Goal: Task Accomplishment & Management: Use online tool/utility

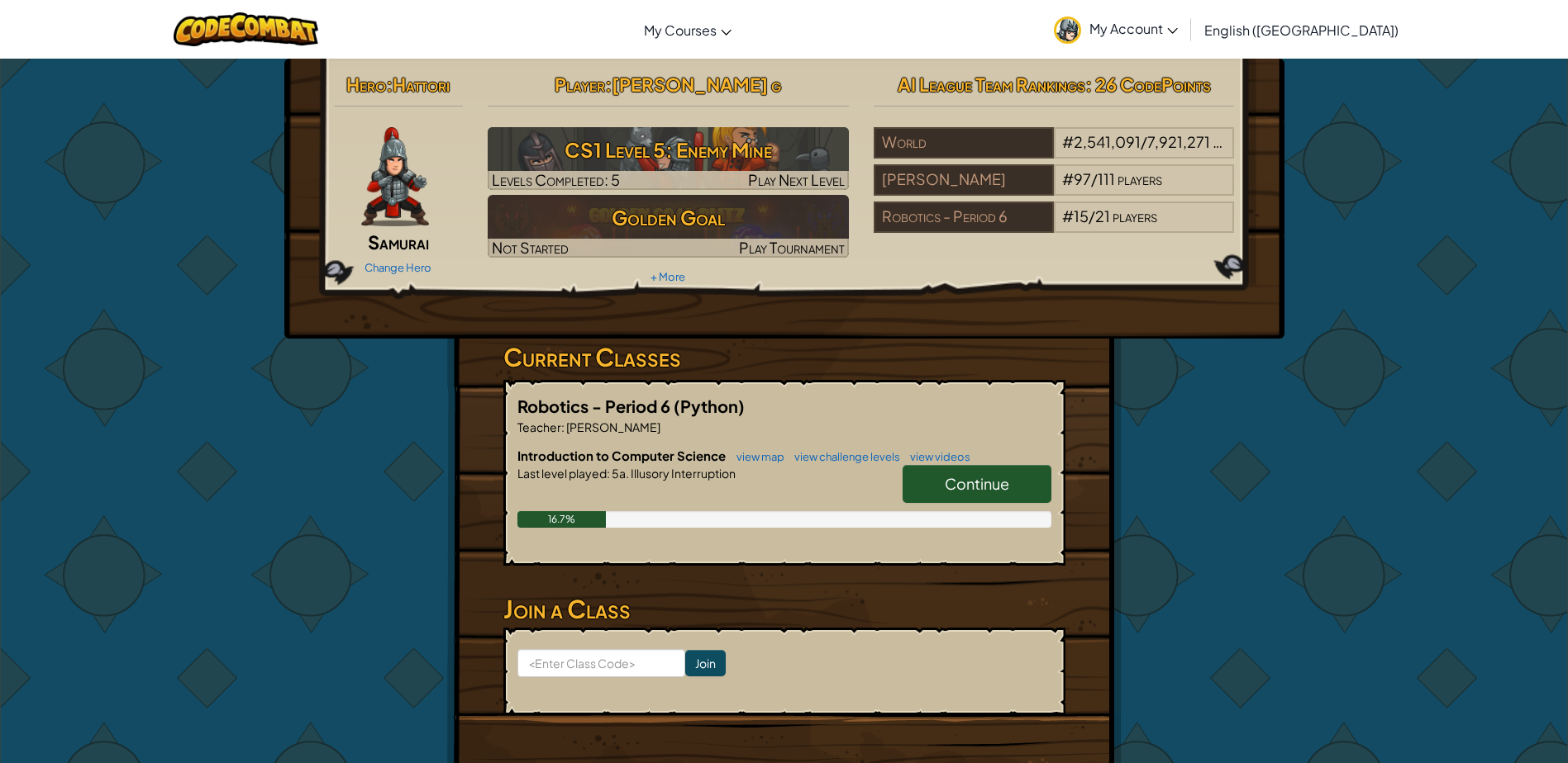
click at [989, 482] on span "Continue" at bounding box center [977, 483] width 65 height 19
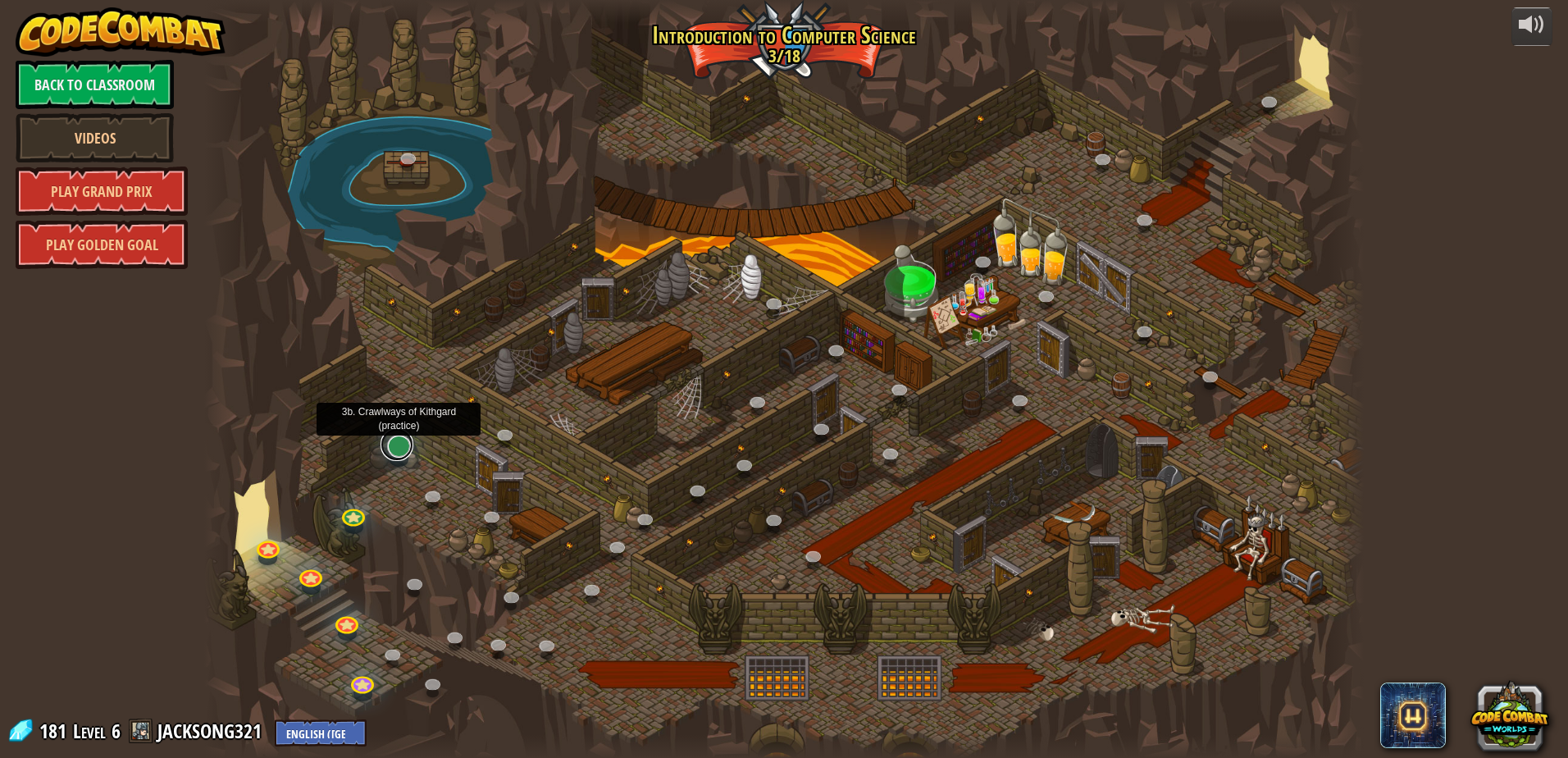
click at [387, 449] on link at bounding box center [397, 445] width 33 height 33
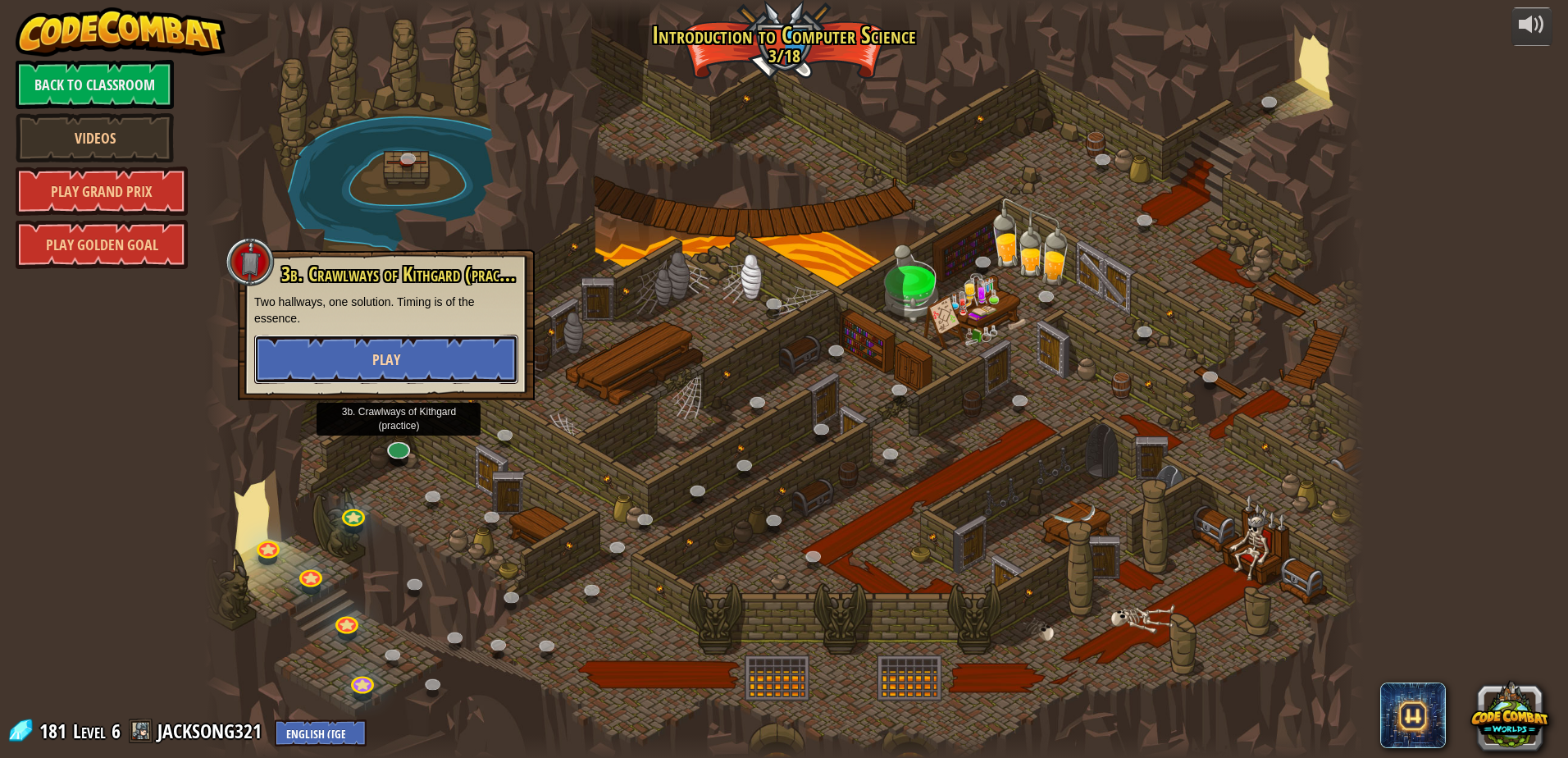
click at [415, 359] on button "Play" at bounding box center [387, 360] width 264 height 49
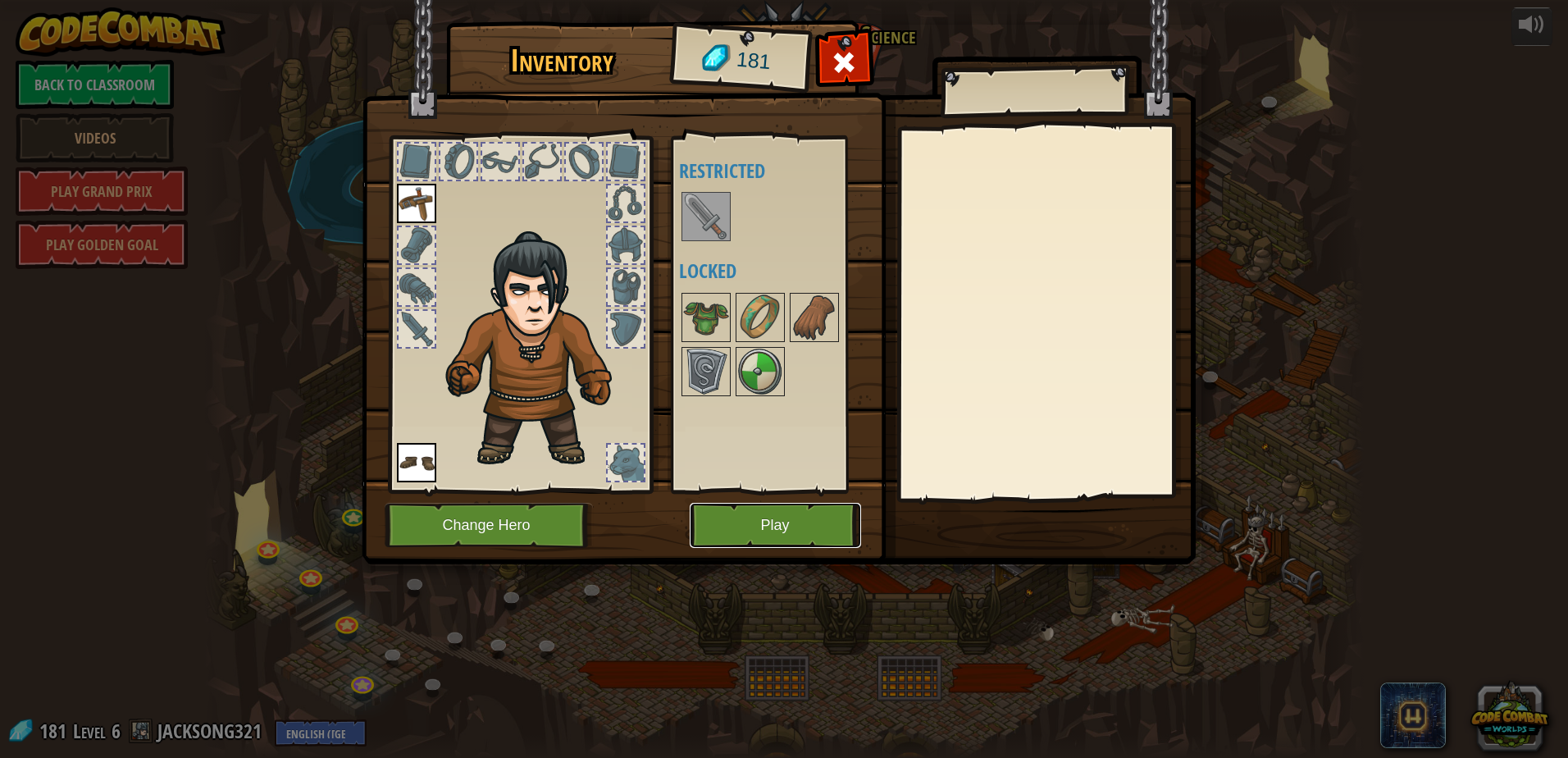
click at [731, 517] on button "Play" at bounding box center [775, 525] width 171 height 45
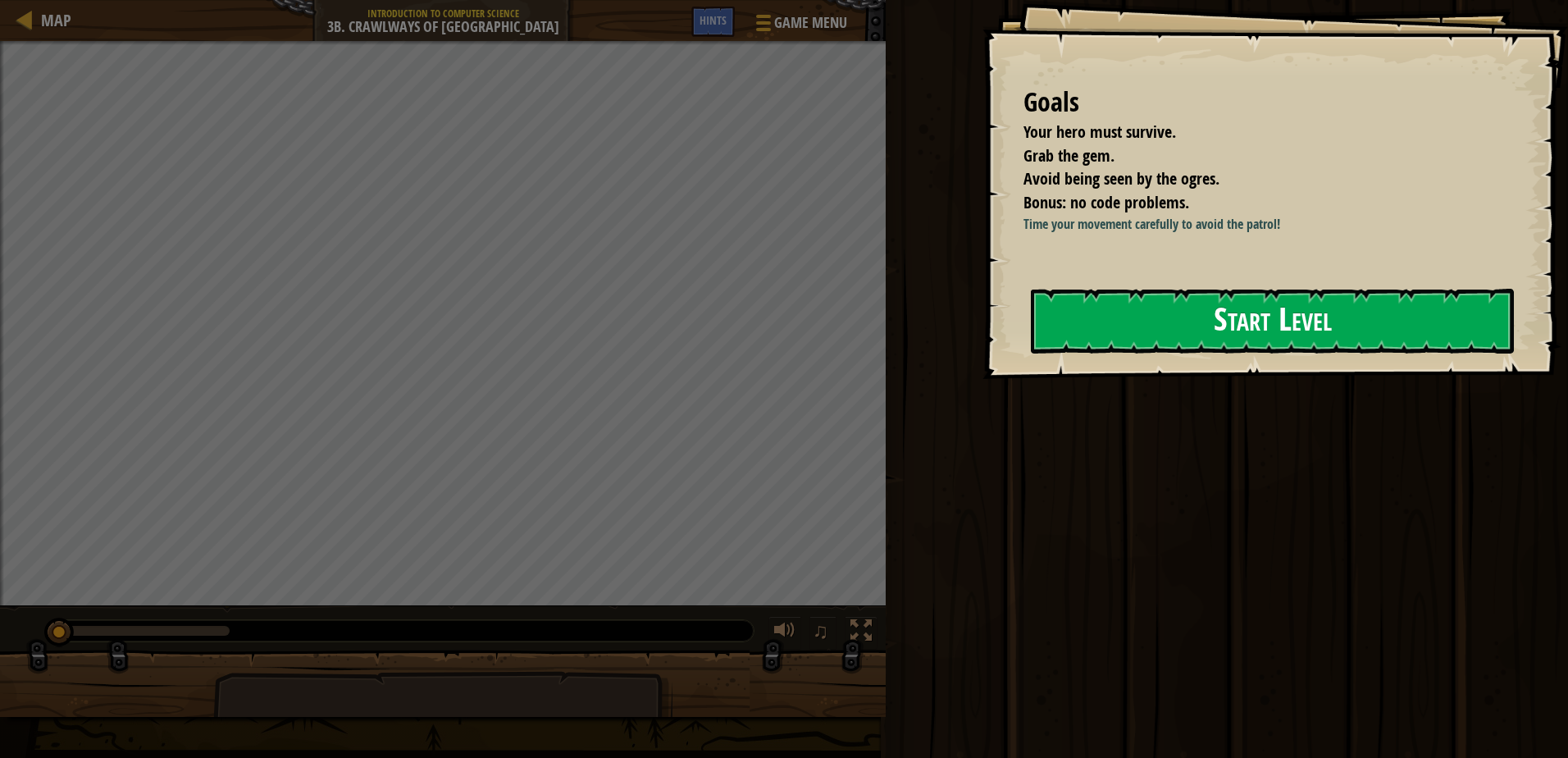
click at [1349, 335] on button "Start Level" at bounding box center [1273, 321] width 483 height 65
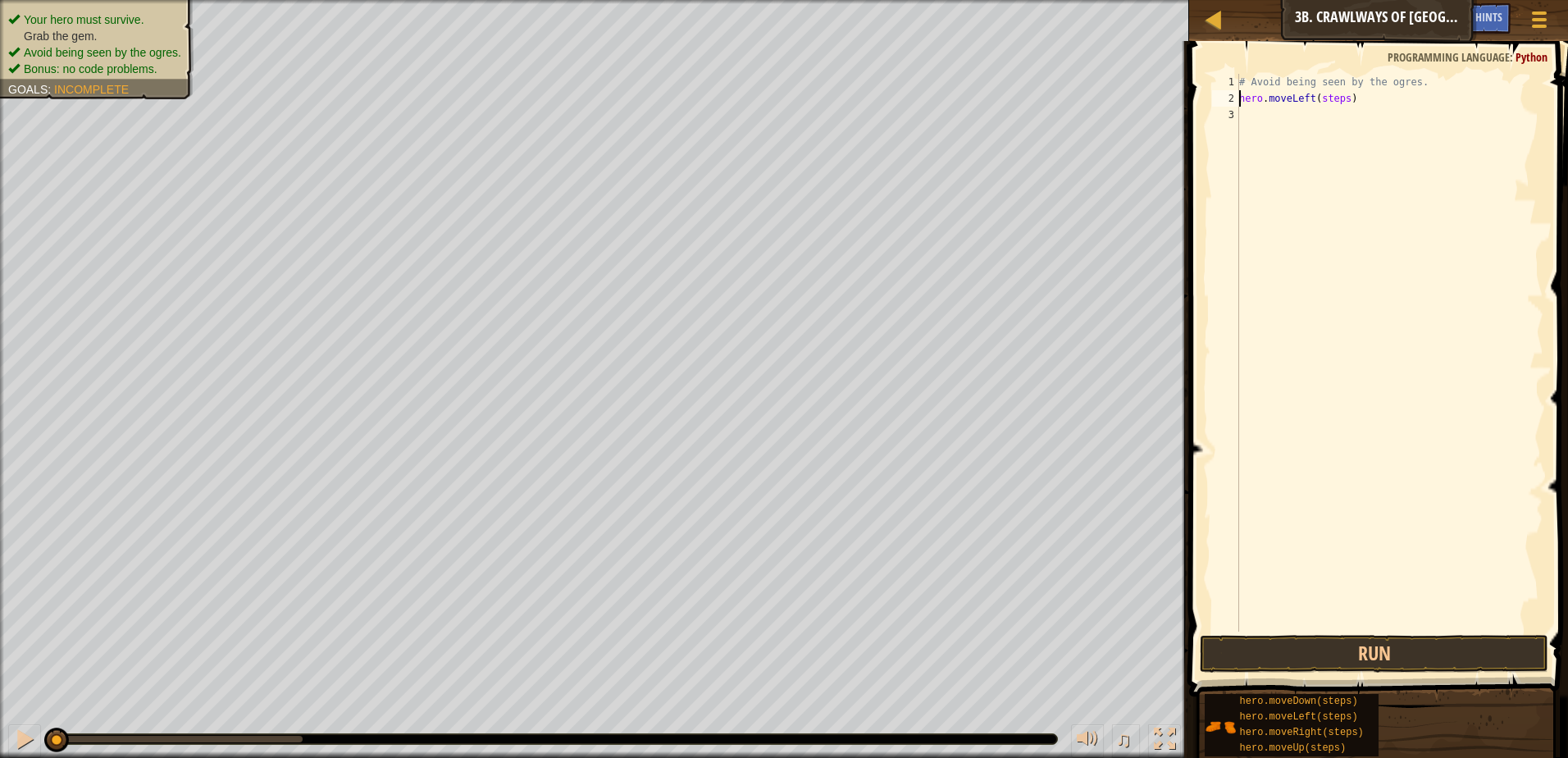
click at [1329, 92] on div "# Avoid being seen by the ogres. hero . moveLeft ( steps )" at bounding box center [1390, 369] width 308 height 590
click at [1329, 101] on div "# Avoid being seen by the ogres. hero . moveLeft ( steps )" at bounding box center [1390, 369] width 308 height 590
type textarea "hero.moveLeft()"
click at [1313, 120] on div "# Avoid being seen by the ogres. hero . moveLeft ( )" at bounding box center [1390, 369] width 308 height 590
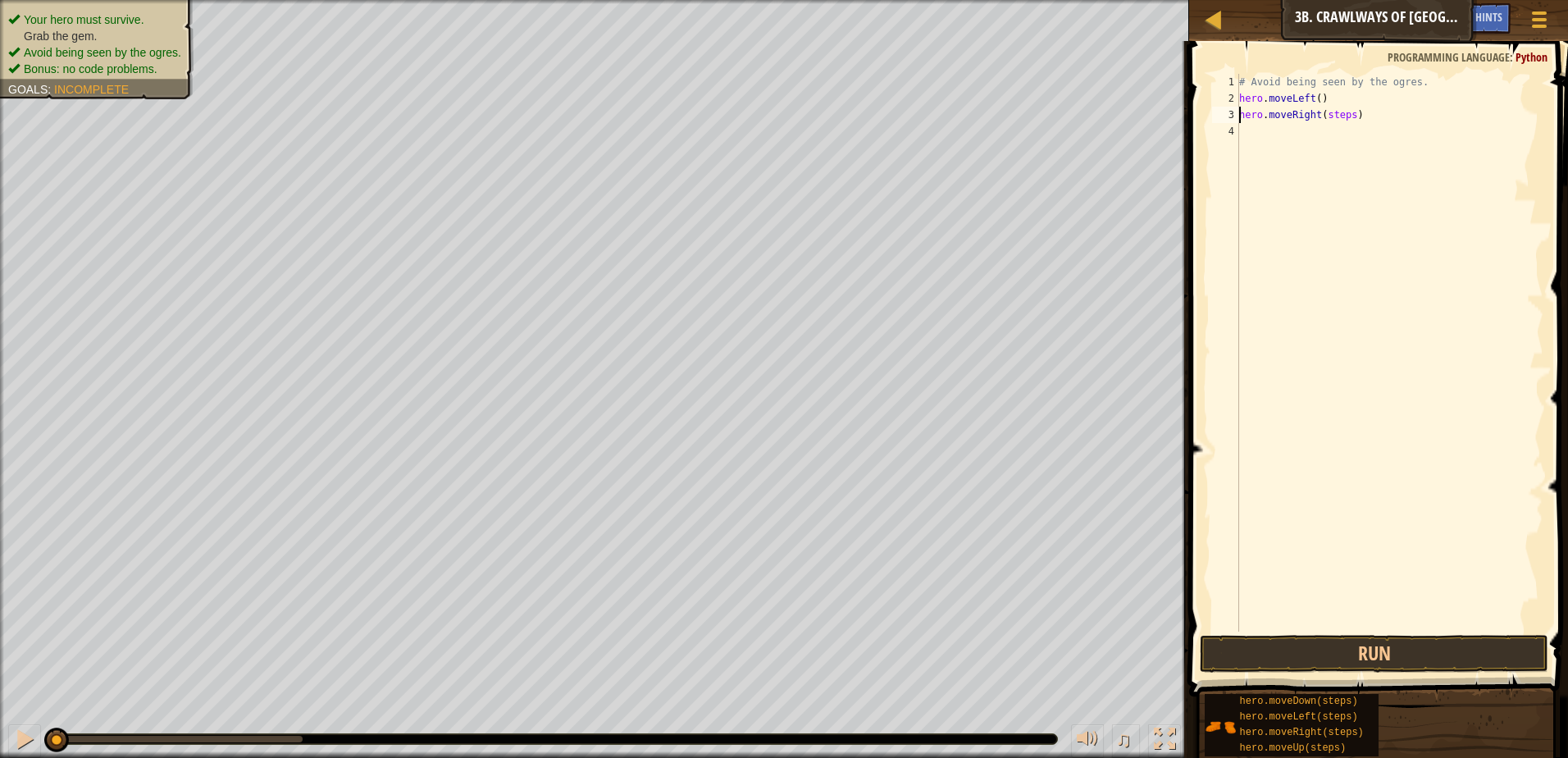
click at [1343, 114] on div "# Avoid being seen by the ogres. hero . moveLeft ( ) hero . moveRight ( steps )" at bounding box center [1390, 369] width 308 height 590
type textarea "hero.moveRight()"
click at [1324, 139] on div "# Avoid being seen by the ogres. hero . moveLeft ( ) hero . moveRight ( )" at bounding box center [1390, 369] width 308 height 590
click at [1334, 131] on div "# Avoid being seen by the ogres. hero . moveLeft ( ) hero . moveRight ( ) hero …" at bounding box center [1390, 369] width 308 height 590
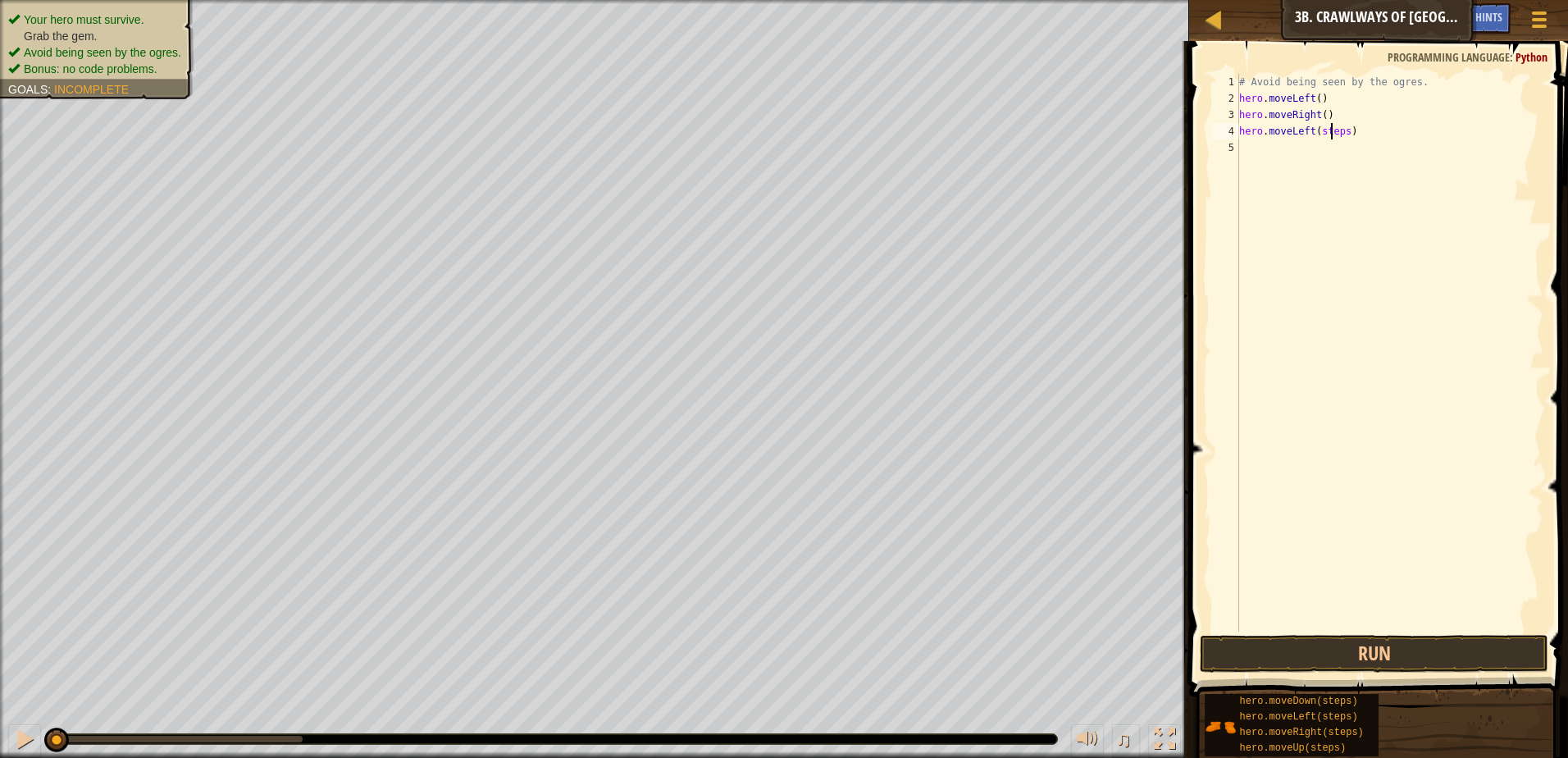
click at [1334, 131] on div "# Avoid being seen by the ogres. hero . moveLeft ( ) hero . moveRight ( ) hero …" at bounding box center [1390, 369] width 308 height 590
type textarea "hero.moveLeft(3)"
click at [1280, 648] on button "Run" at bounding box center [1373, 654] width 349 height 38
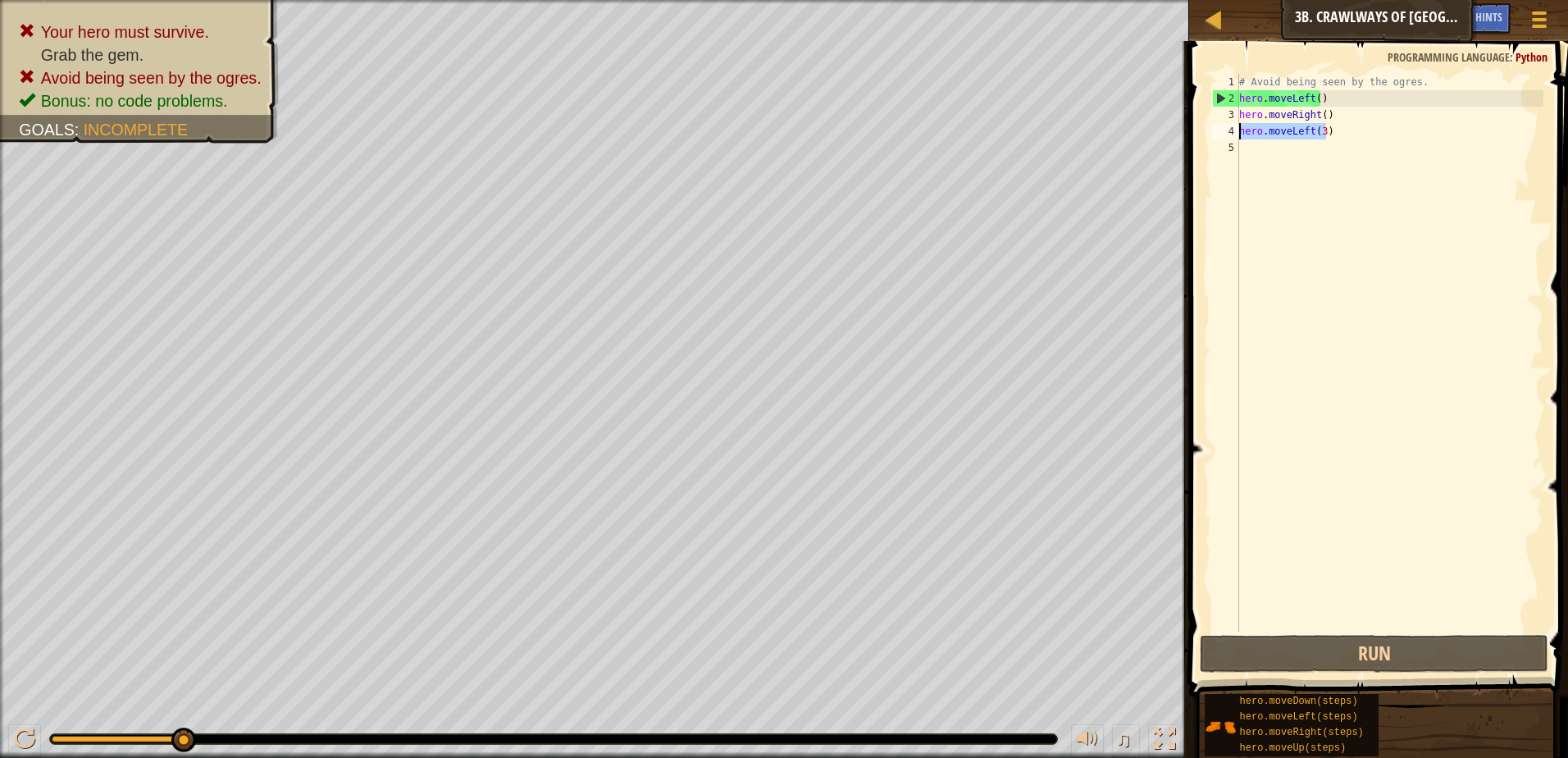
drag, startPoint x: 1303, startPoint y: 132, endPoint x: 1239, endPoint y: 136, distance: 64.1
click at [1239, 136] on div "# Avoid being seen by the ogres. hero . moveLeft ( ) hero . moveRight ( ) hero …" at bounding box center [1390, 369] width 308 height 590
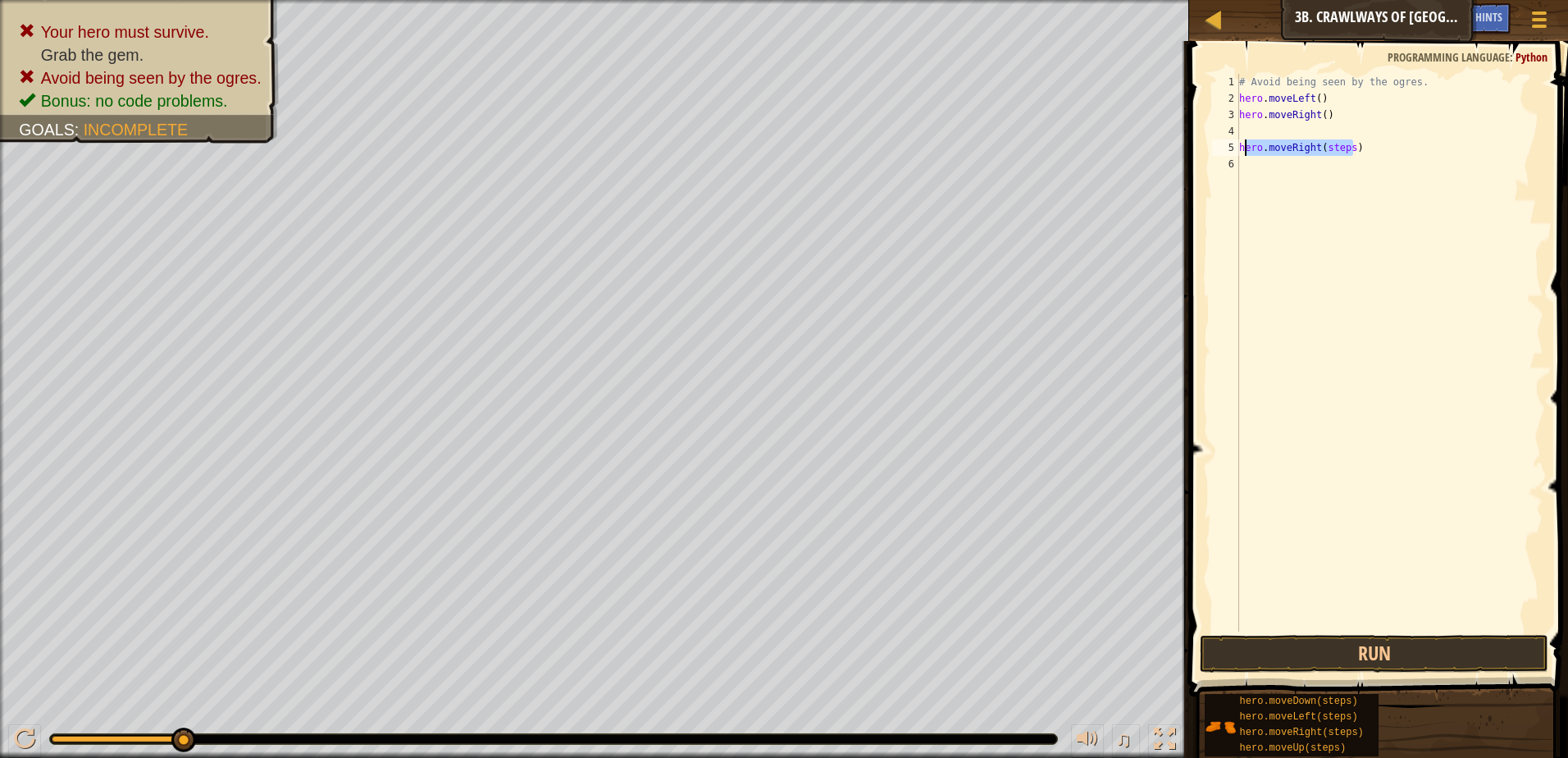
drag, startPoint x: 1360, startPoint y: 148, endPoint x: 1242, endPoint y: 154, distance: 118.2
click at [1242, 154] on div "# Avoid being seen by the ogres. hero . moveLeft ( ) hero . moveRight ( ) hero …" at bounding box center [1390, 369] width 308 height 590
click at [1232, 144] on div "5" at bounding box center [1226, 148] width 27 height 16
click at [1330, 134] on div "# Avoid being seen by the ogres. hero . moveLeft ( ) hero . moveRight ( ) hero …" at bounding box center [1390, 369] width 308 height 590
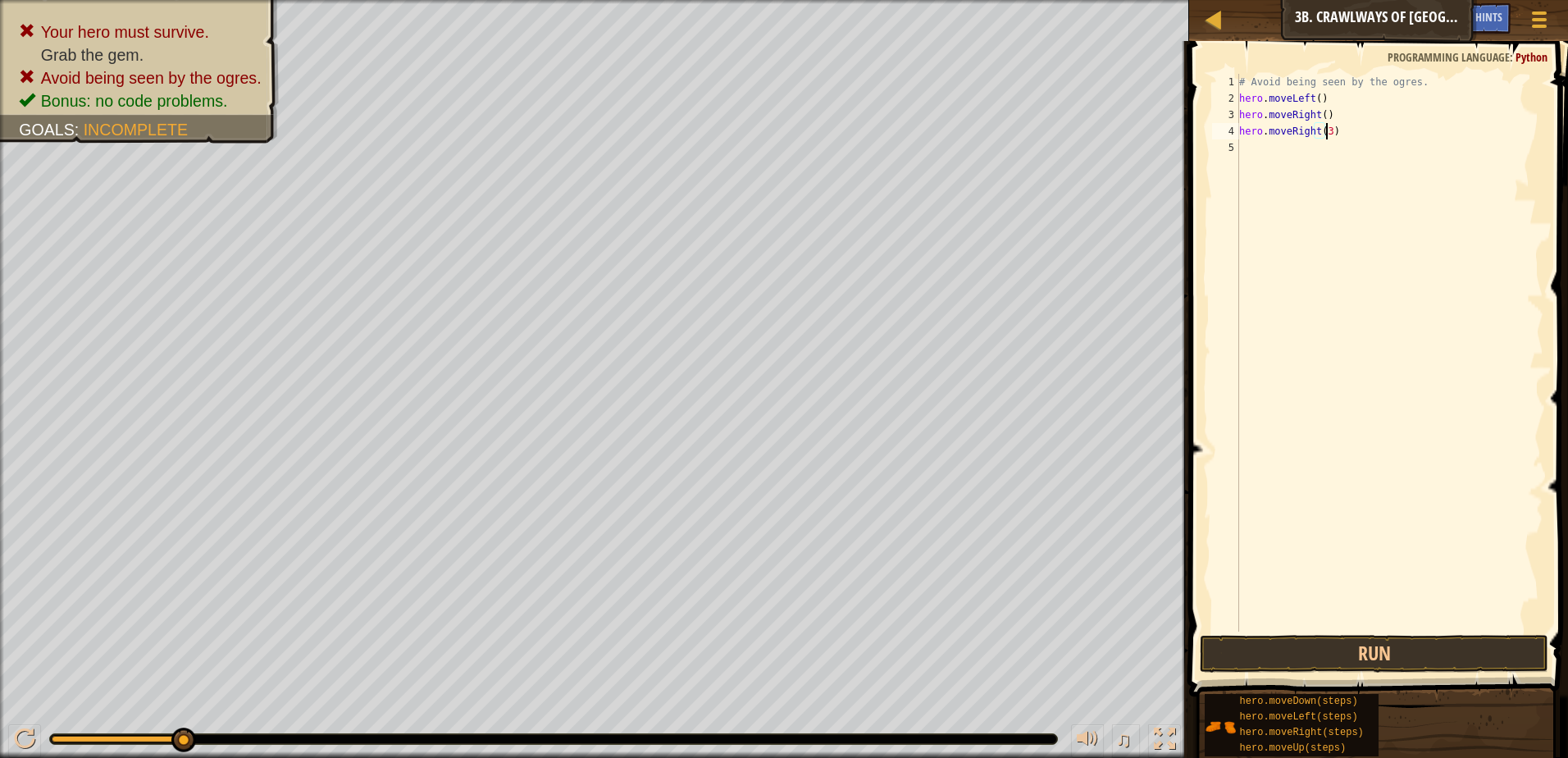
scroll to position [7, 6]
click at [1328, 650] on button "Run" at bounding box center [1373, 654] width 349 height 38
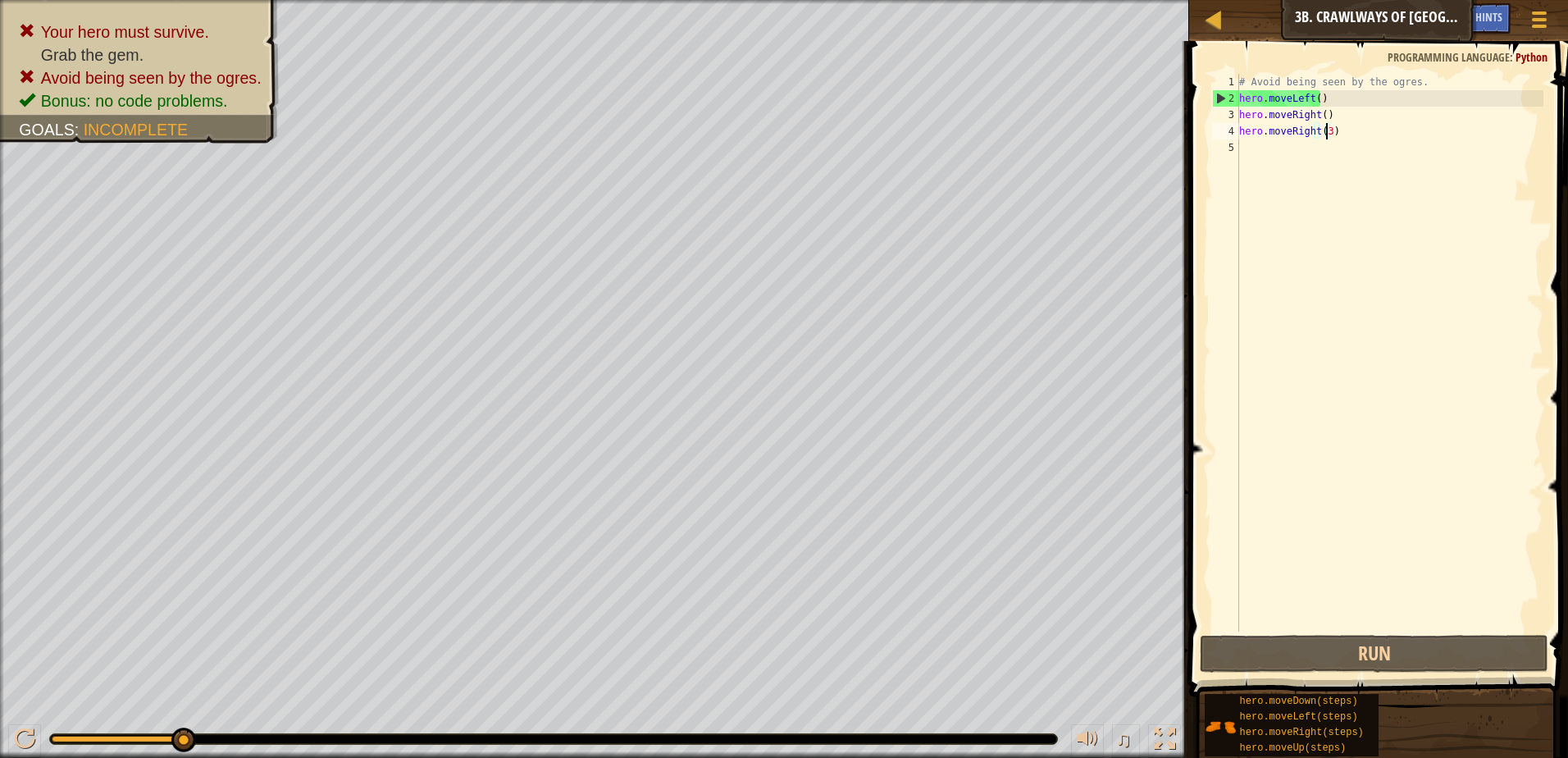
click at [1327, 135] on div "# Avoid being seen by the ogres. hero . moveLeft ( ) hero . moveRight ( ) hero …" at bounding box center [1390, 369] width 308 height 590
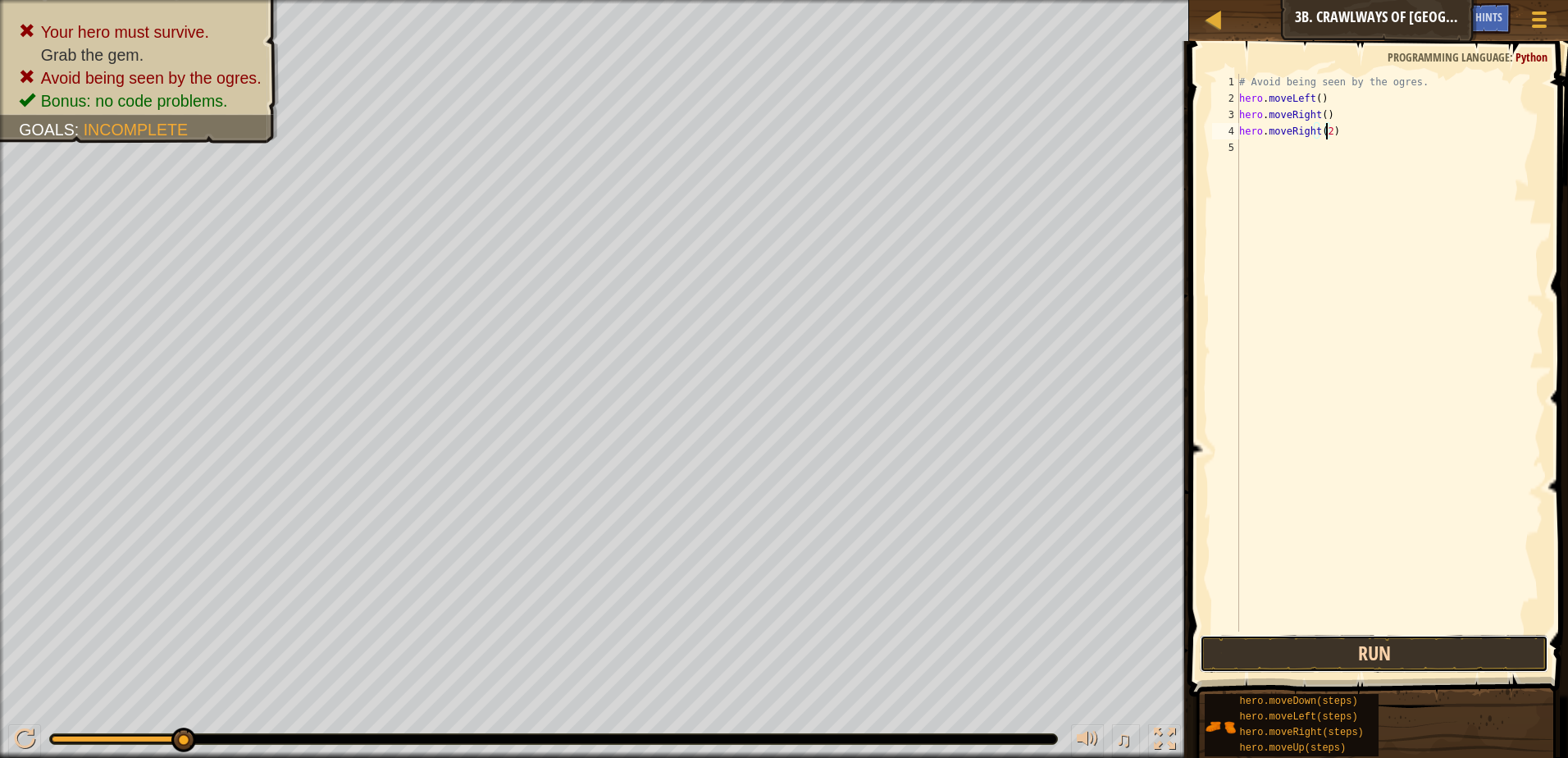
click at [1373, 666] on button "Run" at bounding box center [1373, 654] width 349 height 38
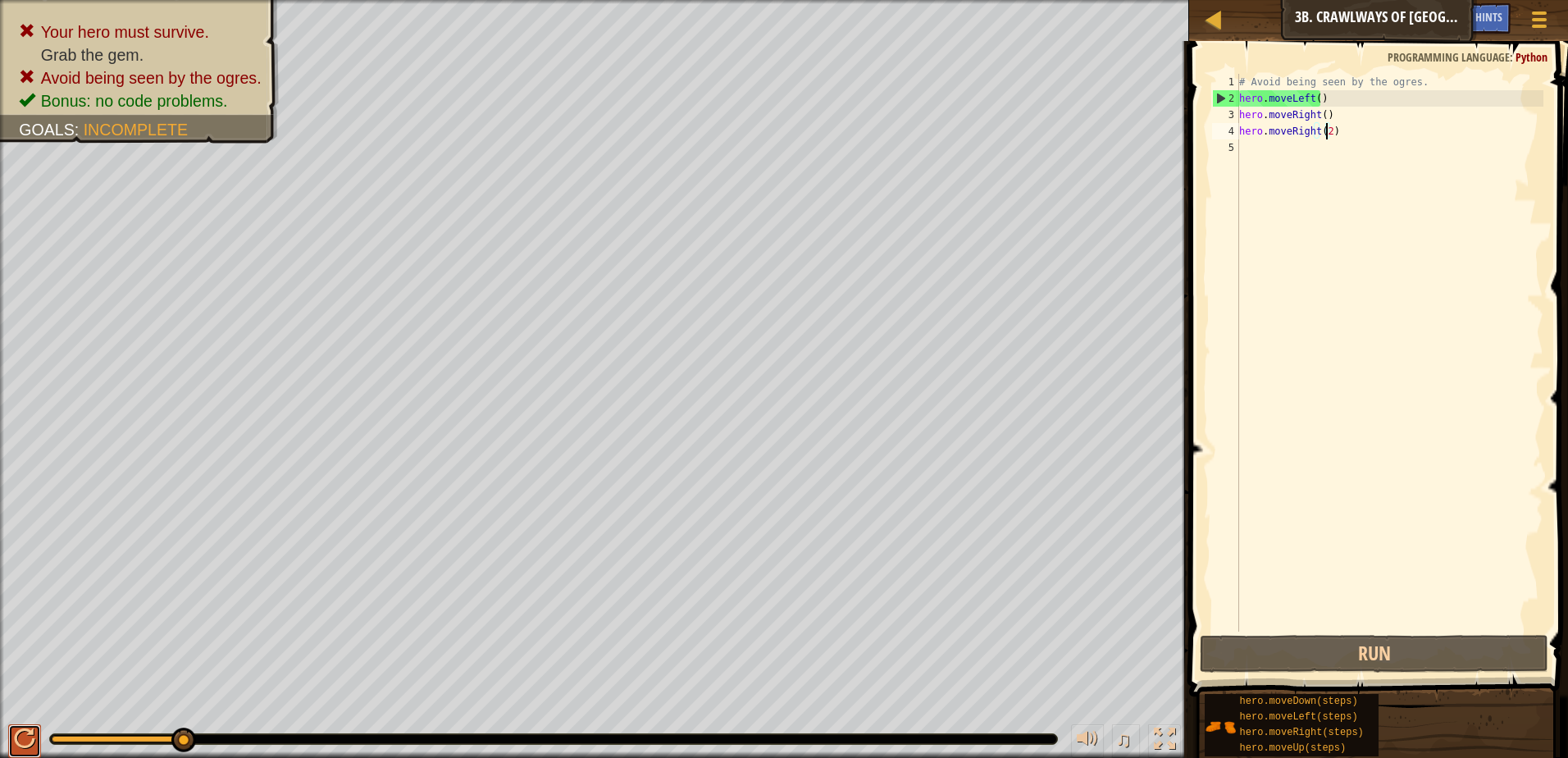
click at [14, 744] on div at bounding box center [24, 740] width 22 height 22
click at [32, 742] on div at bounding box center [24, 740] width 22 height 22
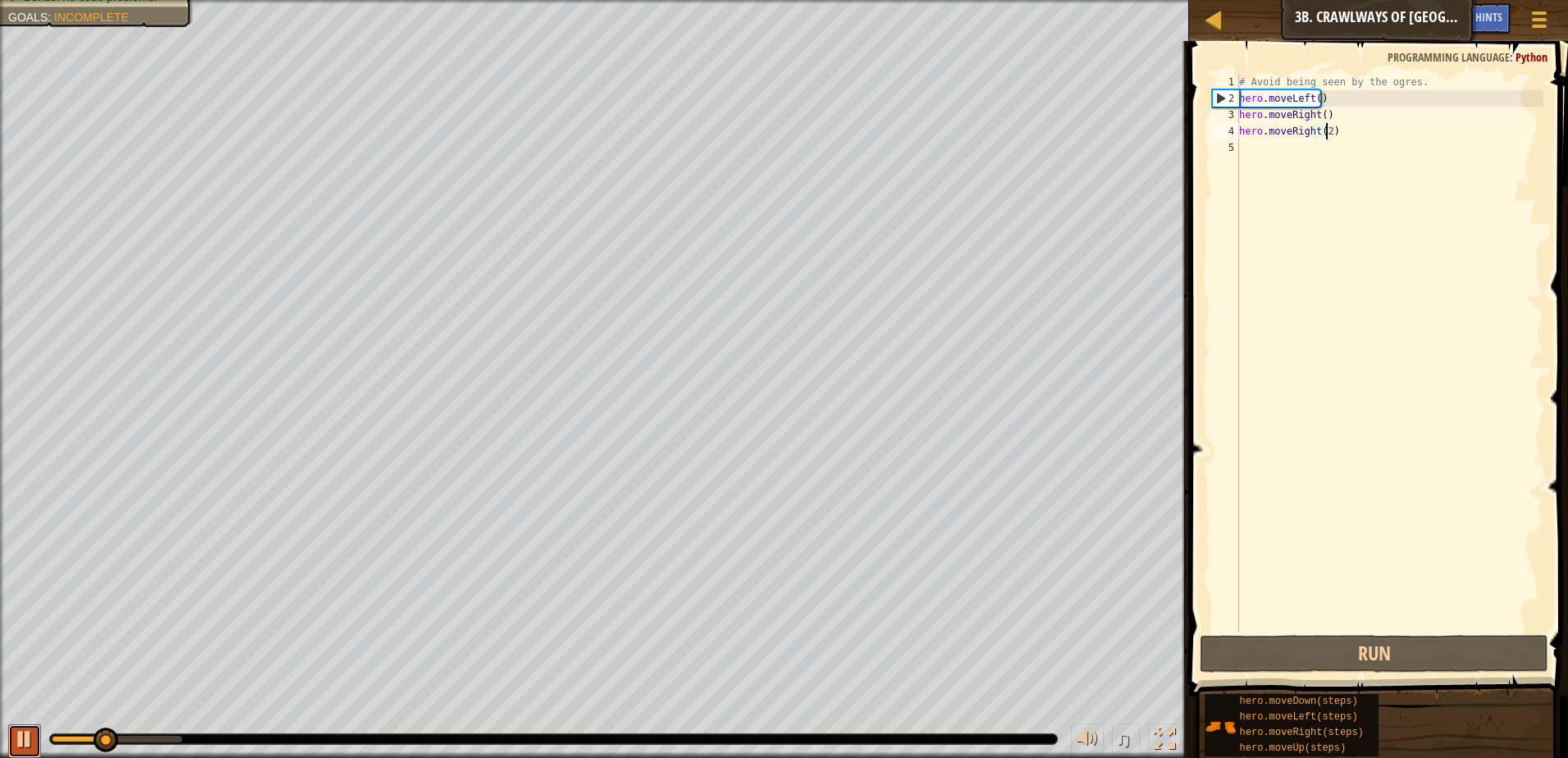
click at [32, 742] on div at bounding box center [24, 740] width 22 height 22
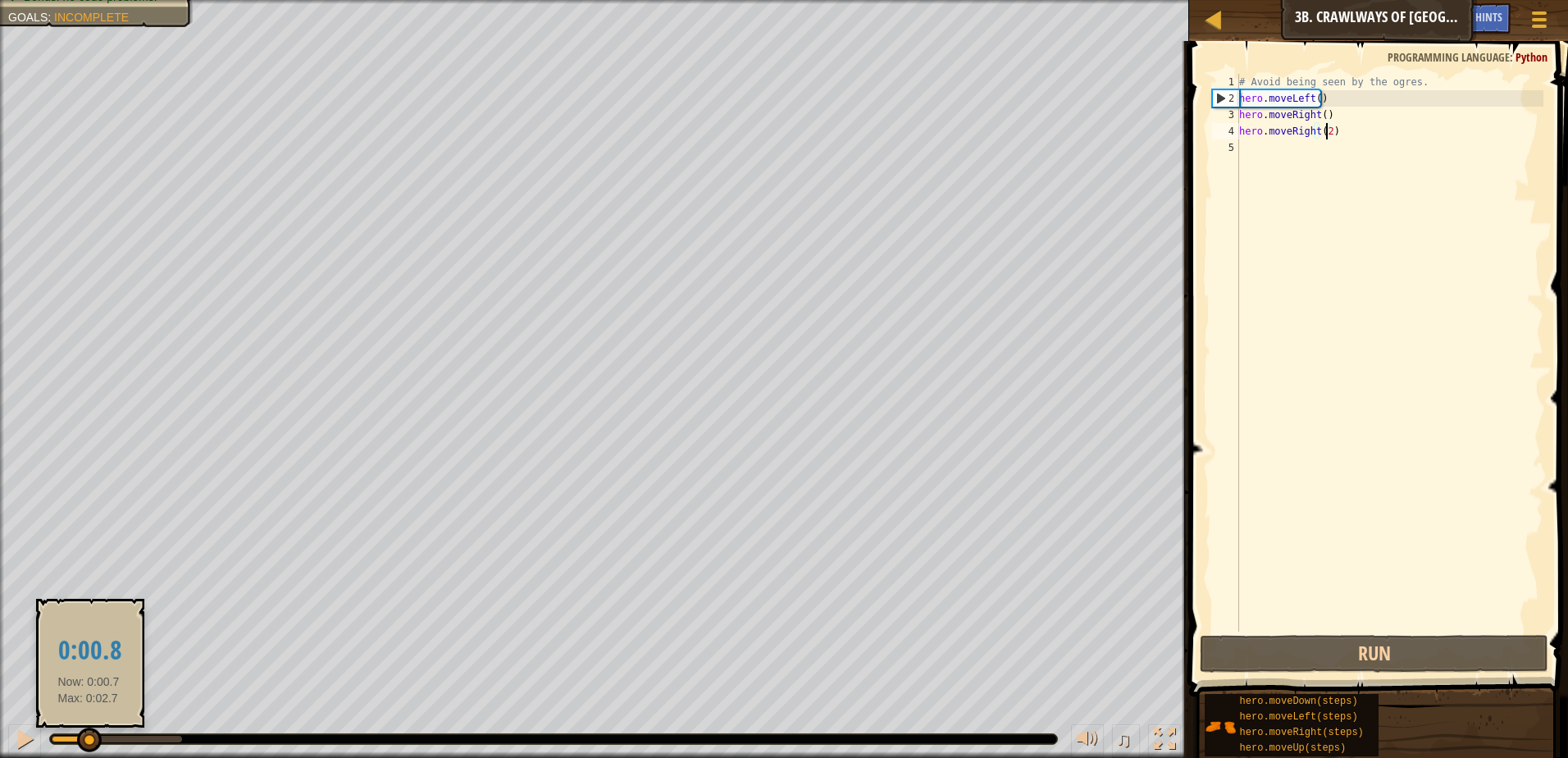
drag, startPoint x: 134, startPoint y: 738, endPoint x: 89, endPoint y: 734, distance: 45.2
click at [89, 734] on div at bounding box center [89, 740] width 24 height 24
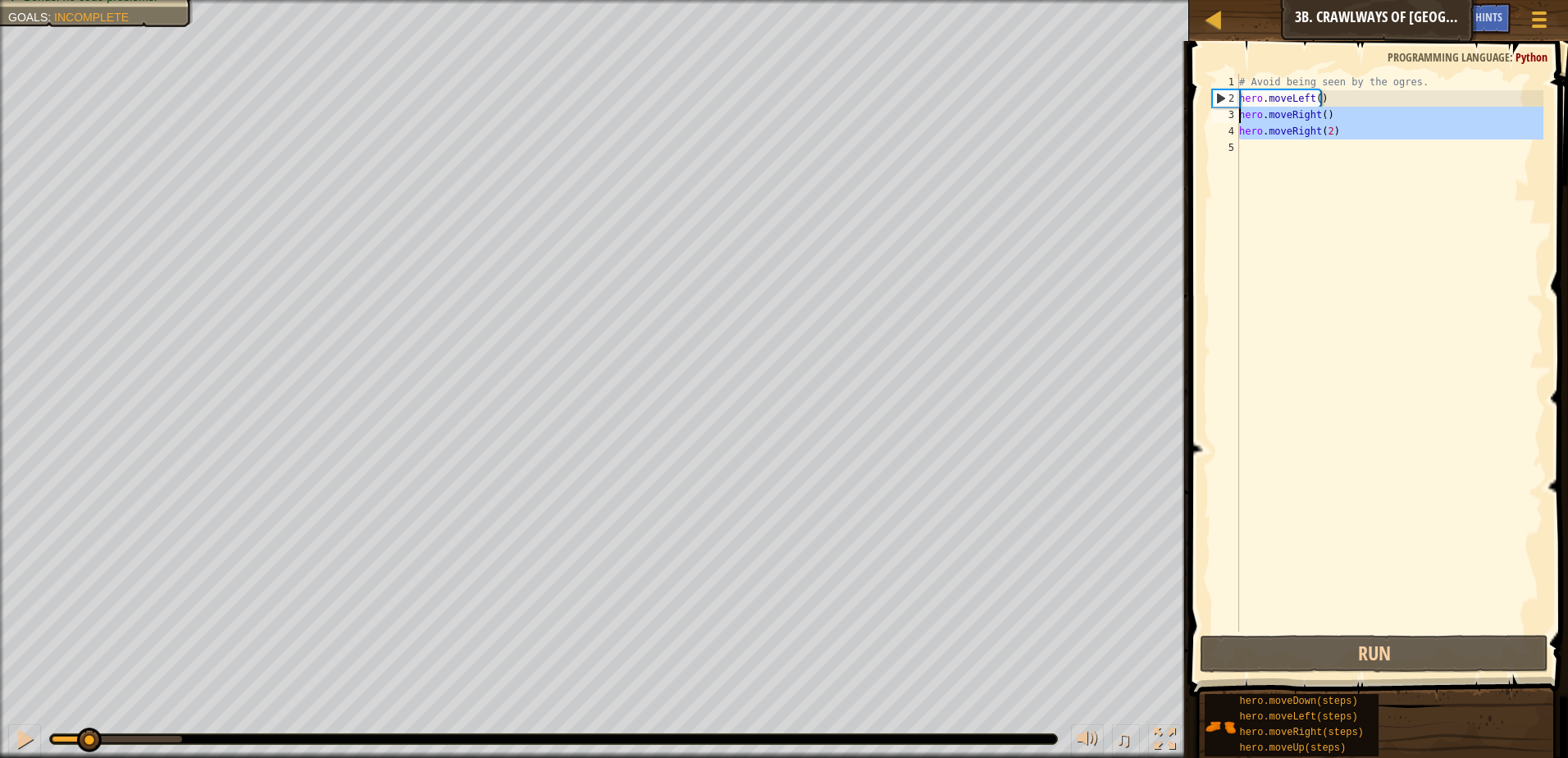
drag, startPoint x: 1372, startPoint y: 145, endPoint x: 1230, endPoint y: 119, distance: 144.4
click at [1230, 119] on div "hero.moveRight(2) 1 2 3 4 5 # Avoid being seen by the ogres. hero . moveLeft ( …" at bounding box center [1376, 353] width 335 height 558
type textarea "hero.moveRight() hero.moveRight(2)"
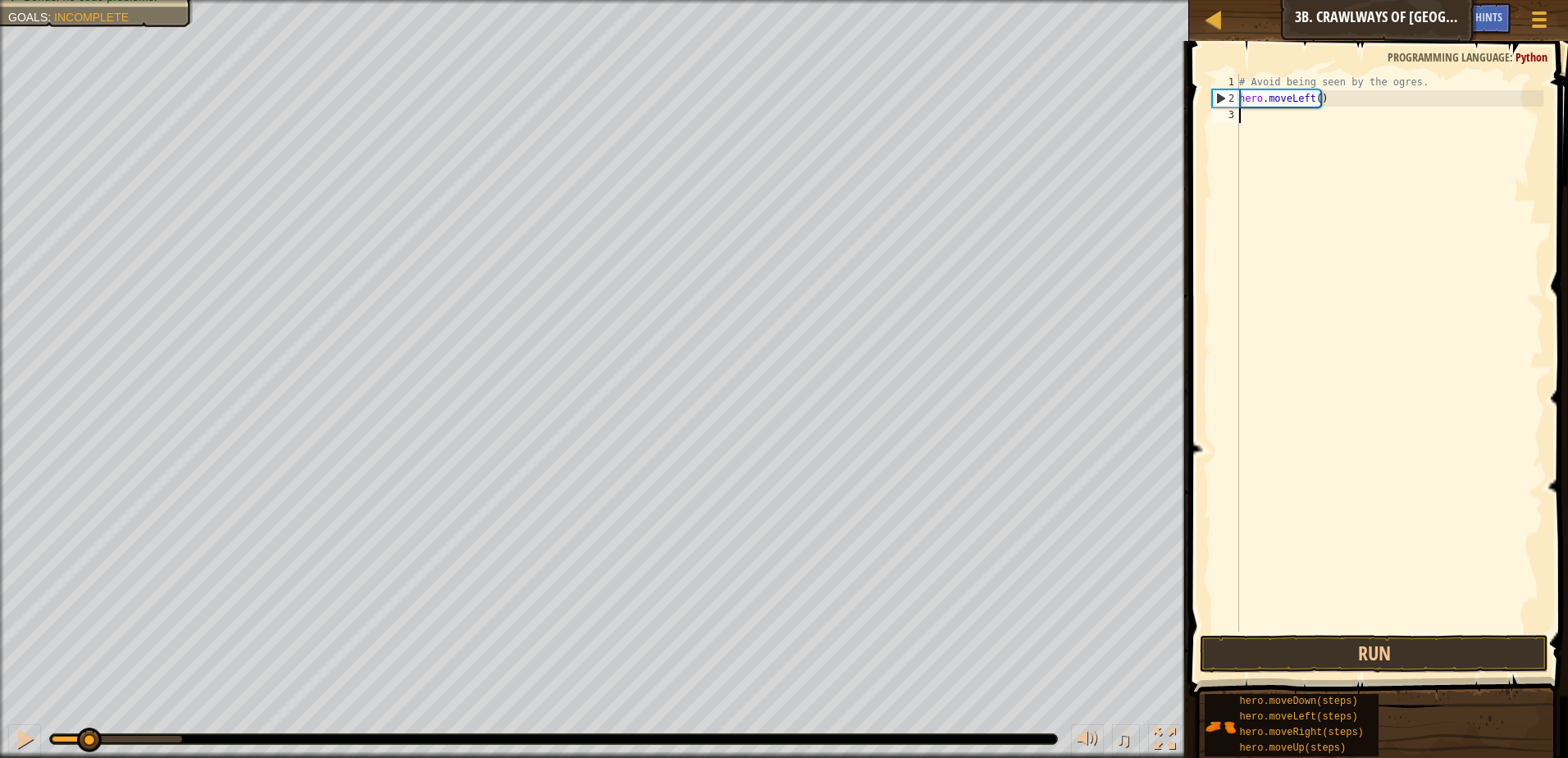
scroll to position [7, 0]
click at [1418, 640] on button "Run" at bounding box center [1373, 654] width 349 height 38
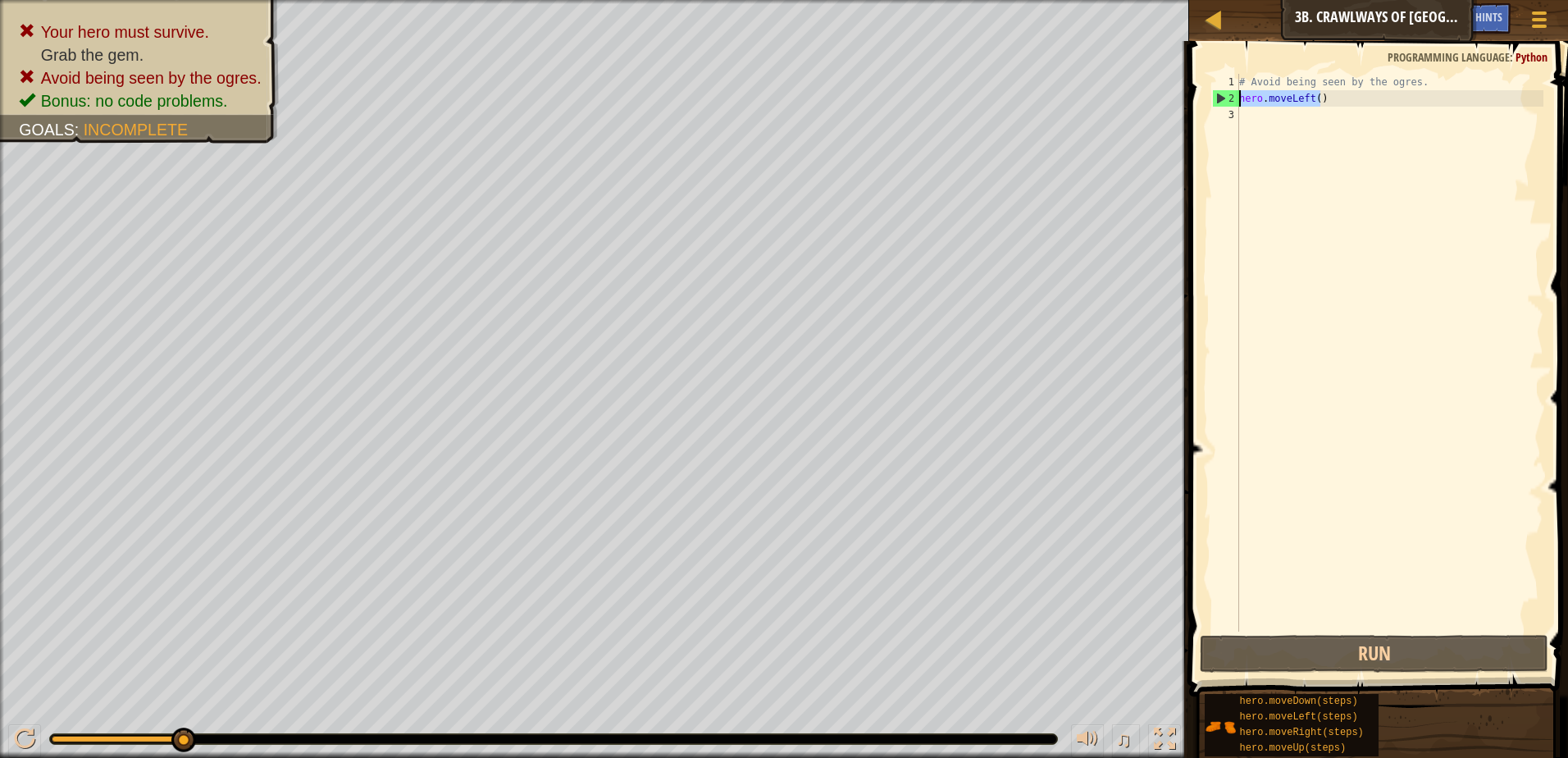
drag, startPoint x: 1324, startPoint y: 99, endPoint x: 1214, endPoint y: 91, distance: 110.3
click at [1214, 91] on div "1 2 3 # Avoid being seen by the ogres. hero . moveLeft ( ) הההההההההההההההההההה…" at bounding box center [1376, 353] width 335 height 558
type textarea "hero.moveLeft()"
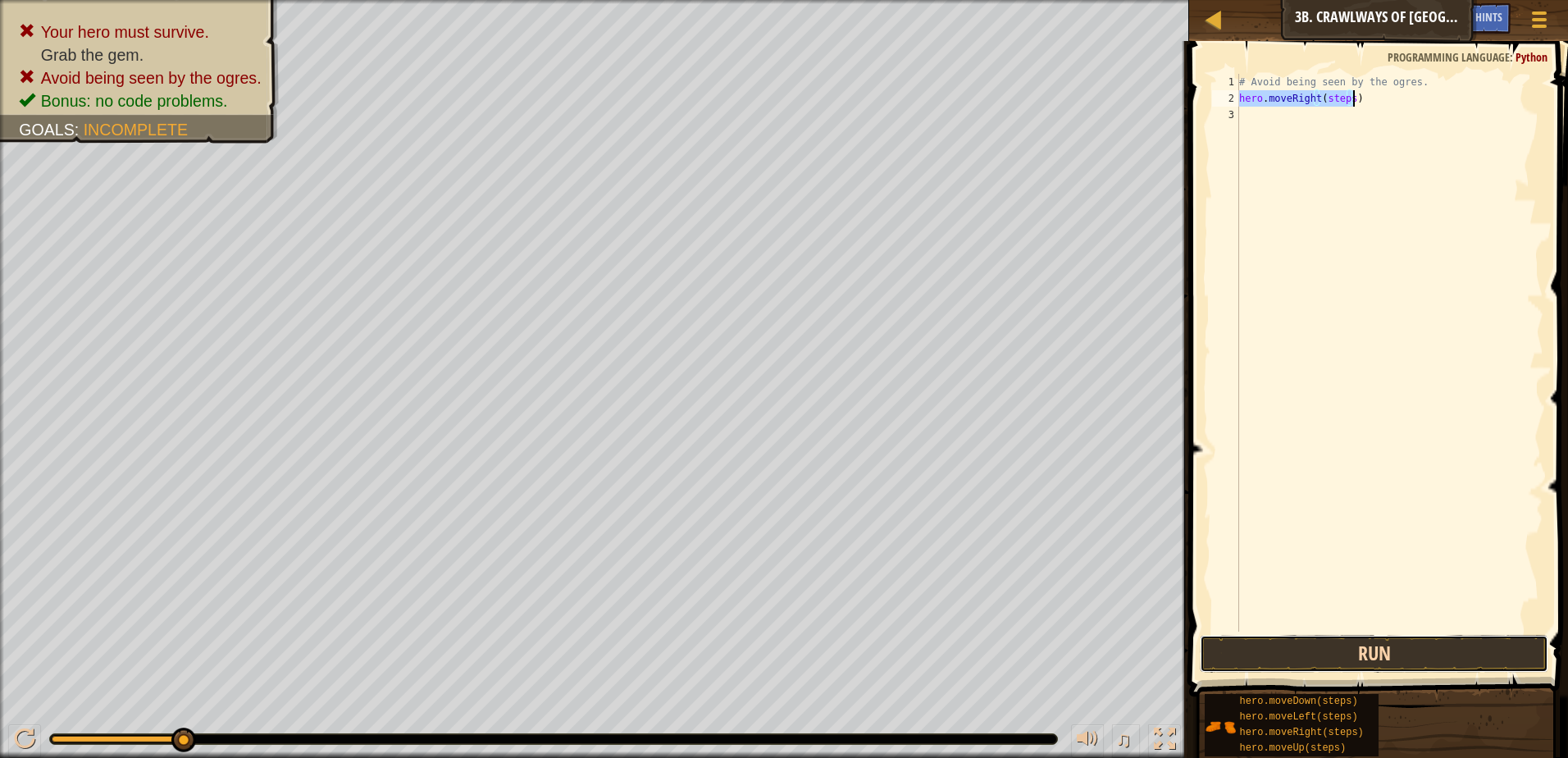
click at [1358, 648] on button "Run" at bounding box center [1373, 654] width 349 height 38
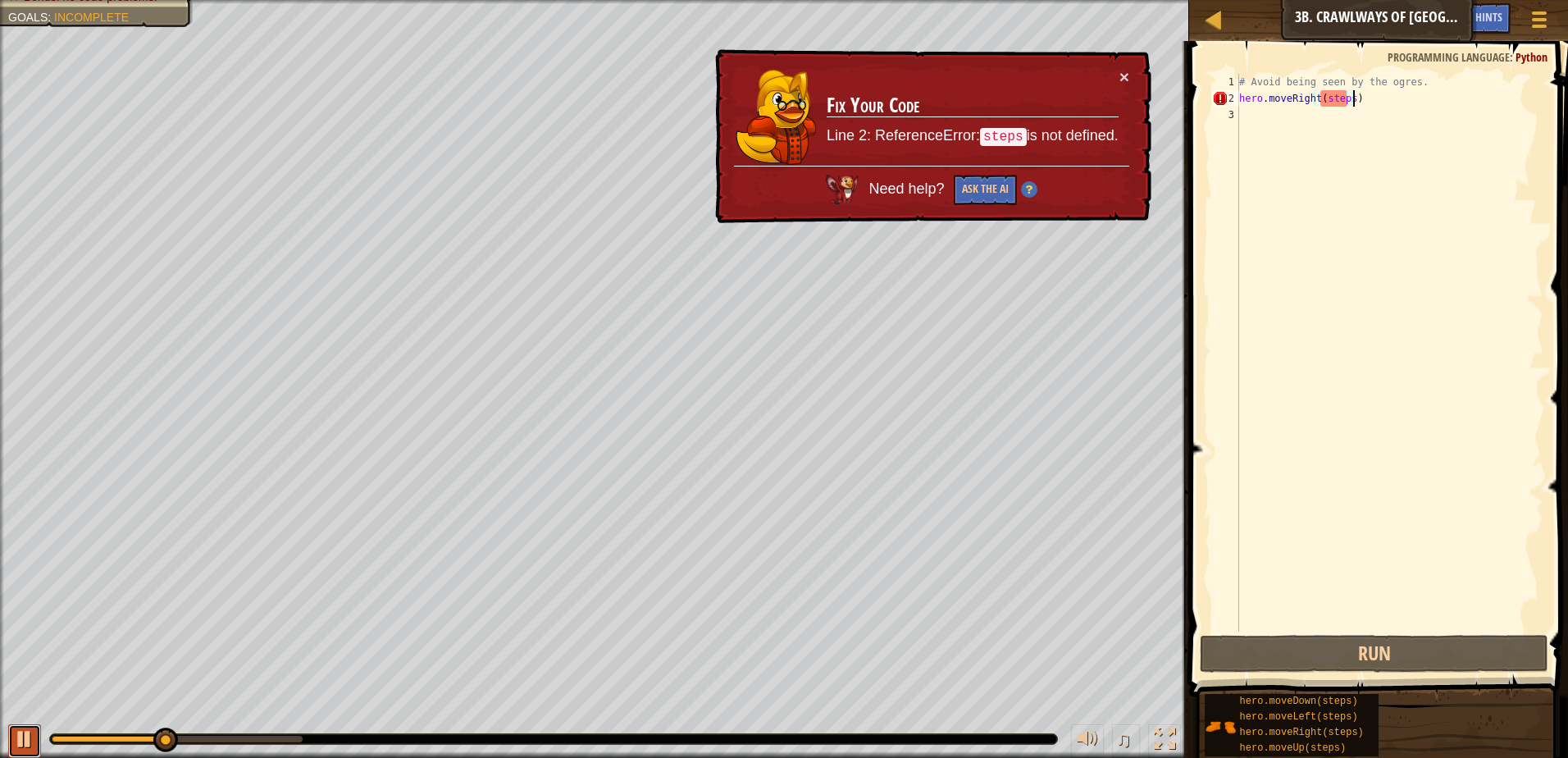
click at [14, 734] on div at bounding box center [24, 740] width 22 height 22
click at [1329, 100] on div "# Avoid being seen by the ogres. hero . moveRight ( steps )" at bounding box center [1390, 369] width 308 height 590
type textarea "hero.moveRight()"
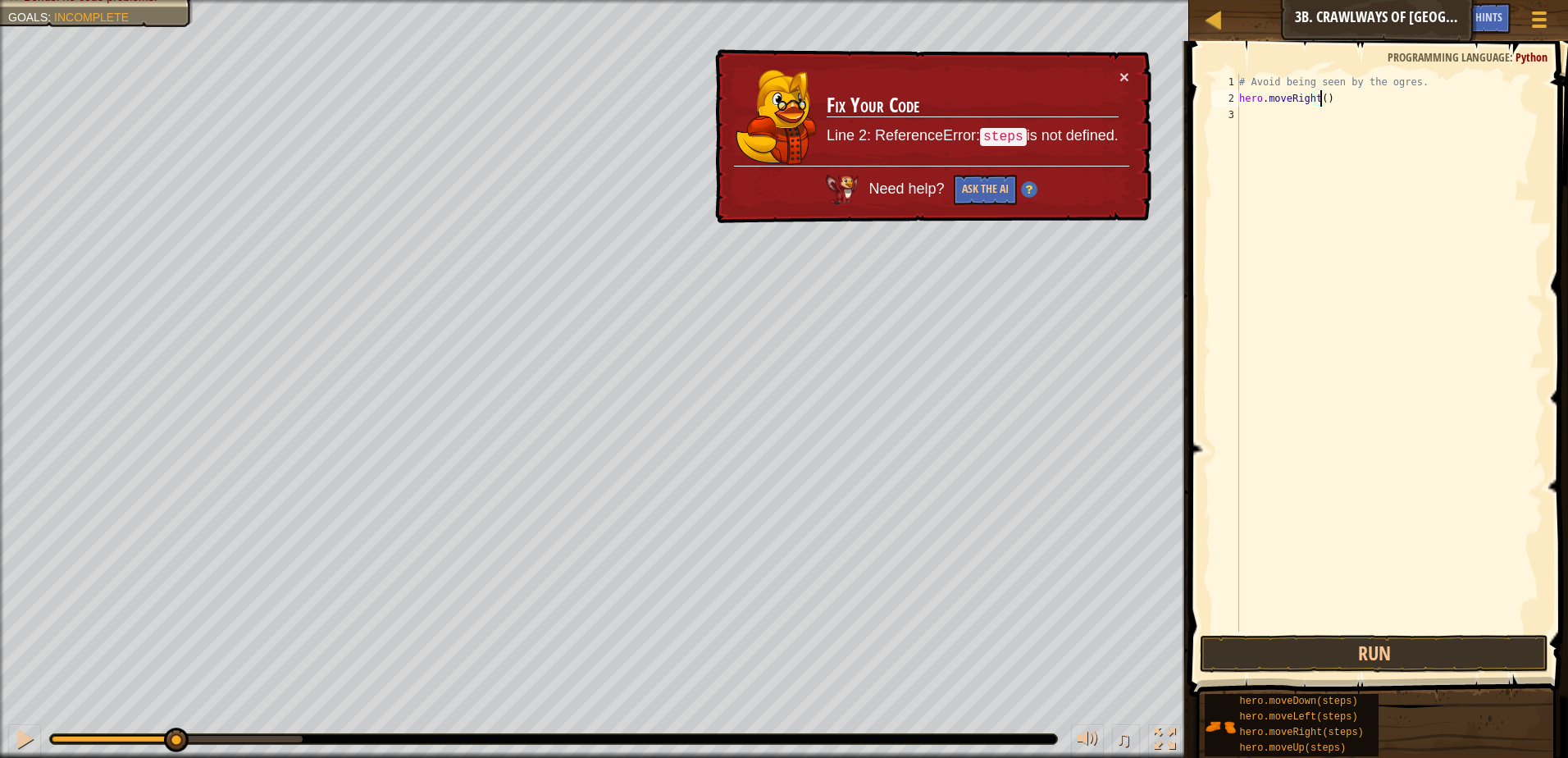
click at [1255, 126] on div "# Avoid being seen by the ogres. hero . moveRight ( )" at bounding box center [1390, 369] width 308 height 590
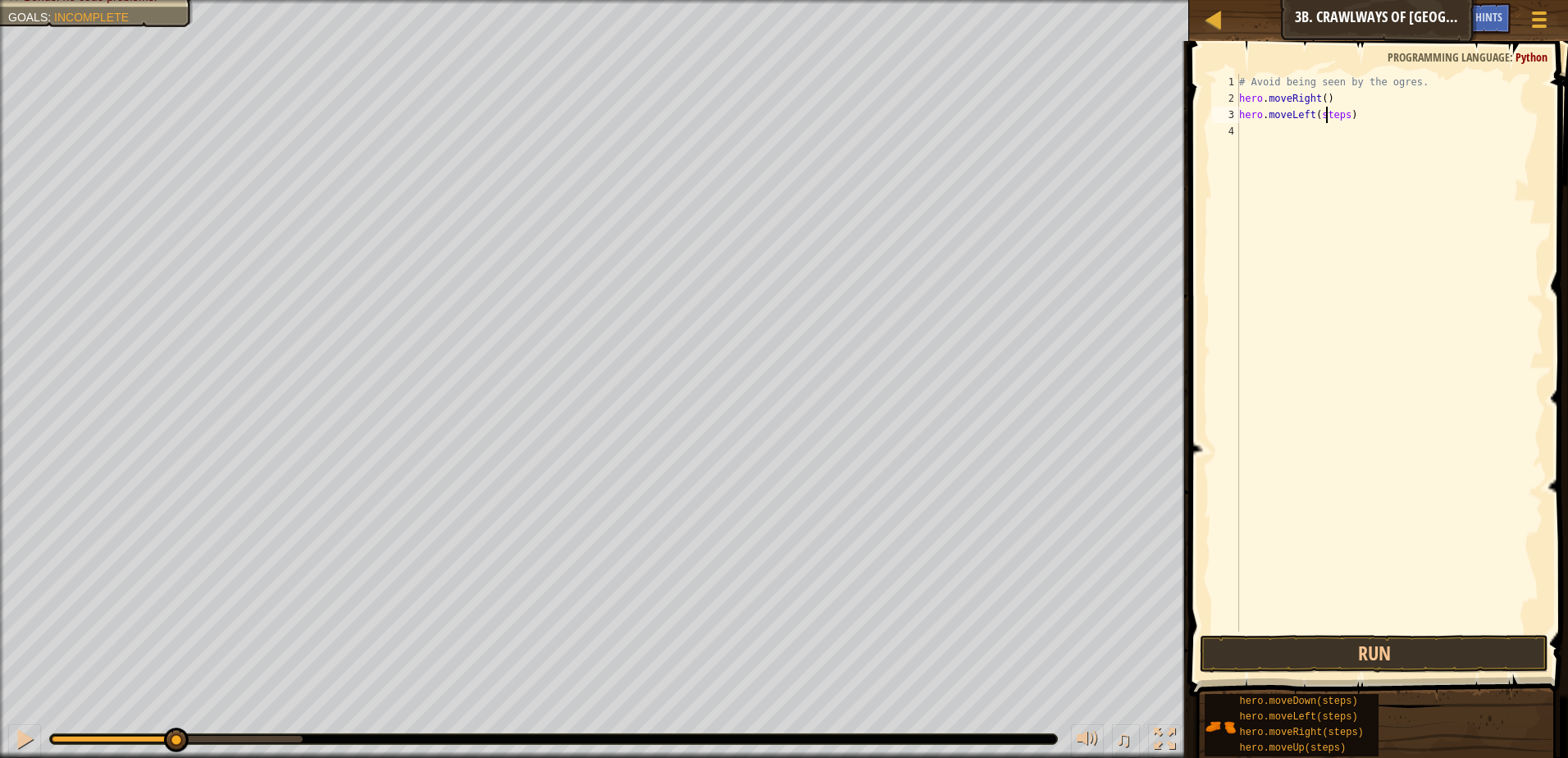
click at [1325, 115] on div "# Avoid being seen by the ogres. hero . moveRight ( ) hero . moveLeft ( steps )" at bounding box center [1390, 369] width 308 height 590
click at [1326, 115] on div "# Avoid being seen by the ogres. hero . moveRight ( ) hero . moveLeft ( steps )" at bounding box center [1390, 369] width 308 height 590
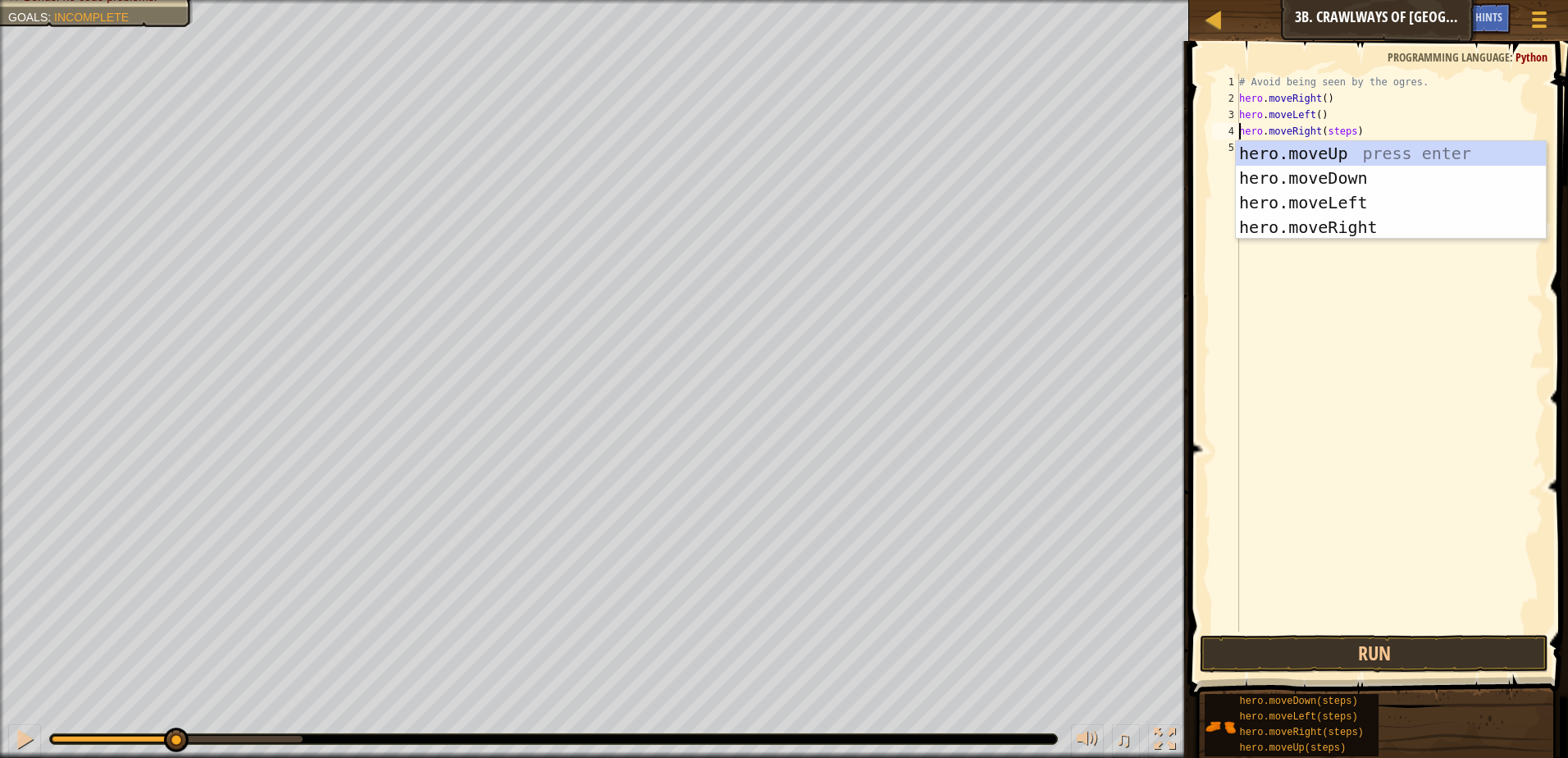
click at [1339, 127] on div "# Avoid being seen by the ogres. hero . moveRight ( ) hero . moveLeft ( ) hero …" at bounding box center [1390, 369] width 308 height 590
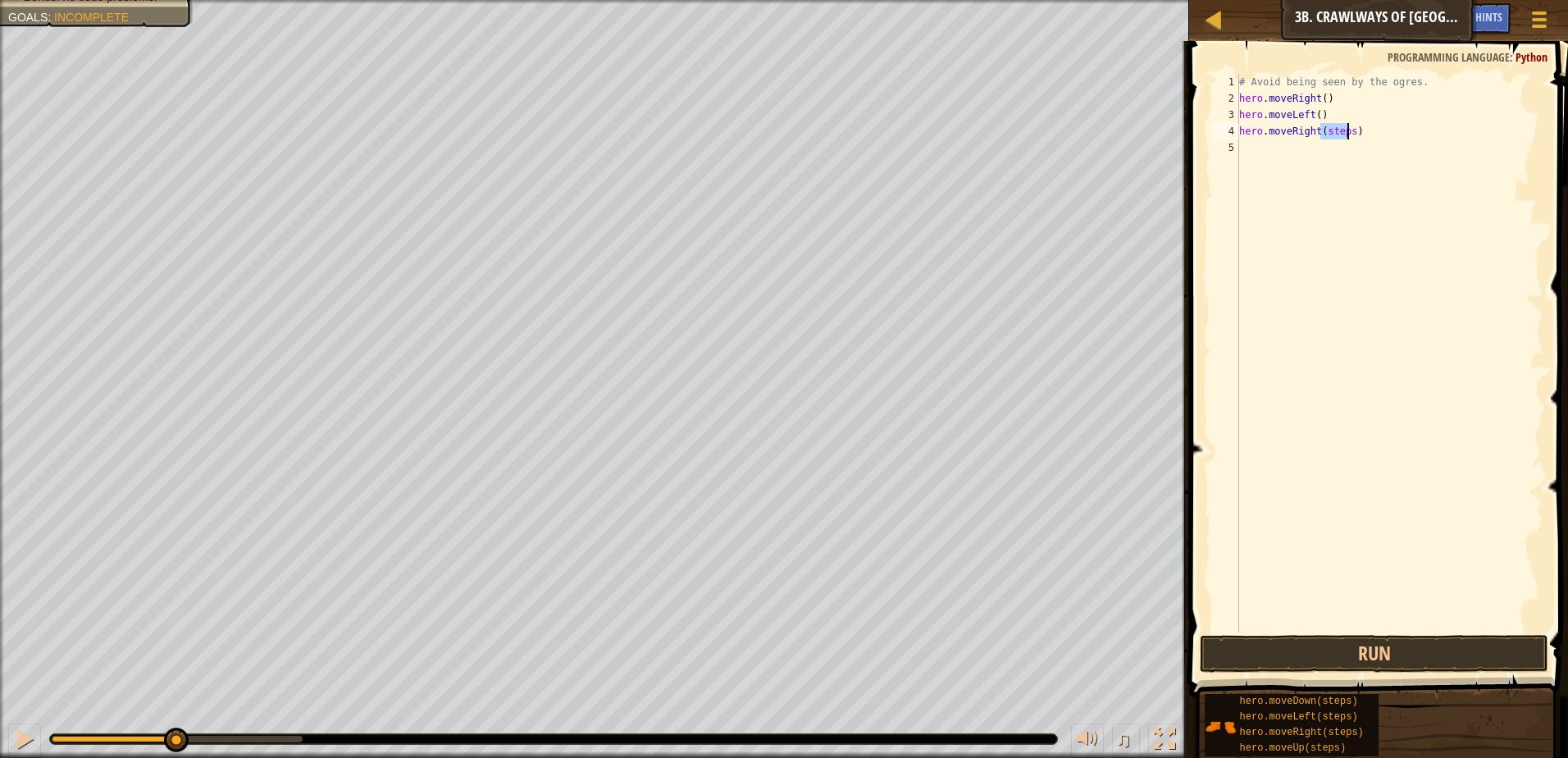
click at [1339, 127] on div "# Avoid being seen by the ogres. hero . moveRight ( ) hero . moveLeft ( ) hero …" at bounding box center [1390, 369] width 308 height 590
type textarea "hero.moveRight(2)"
click at [1375, 647] on button "Run" at bounding box center [1373, 654] width 349 height 38
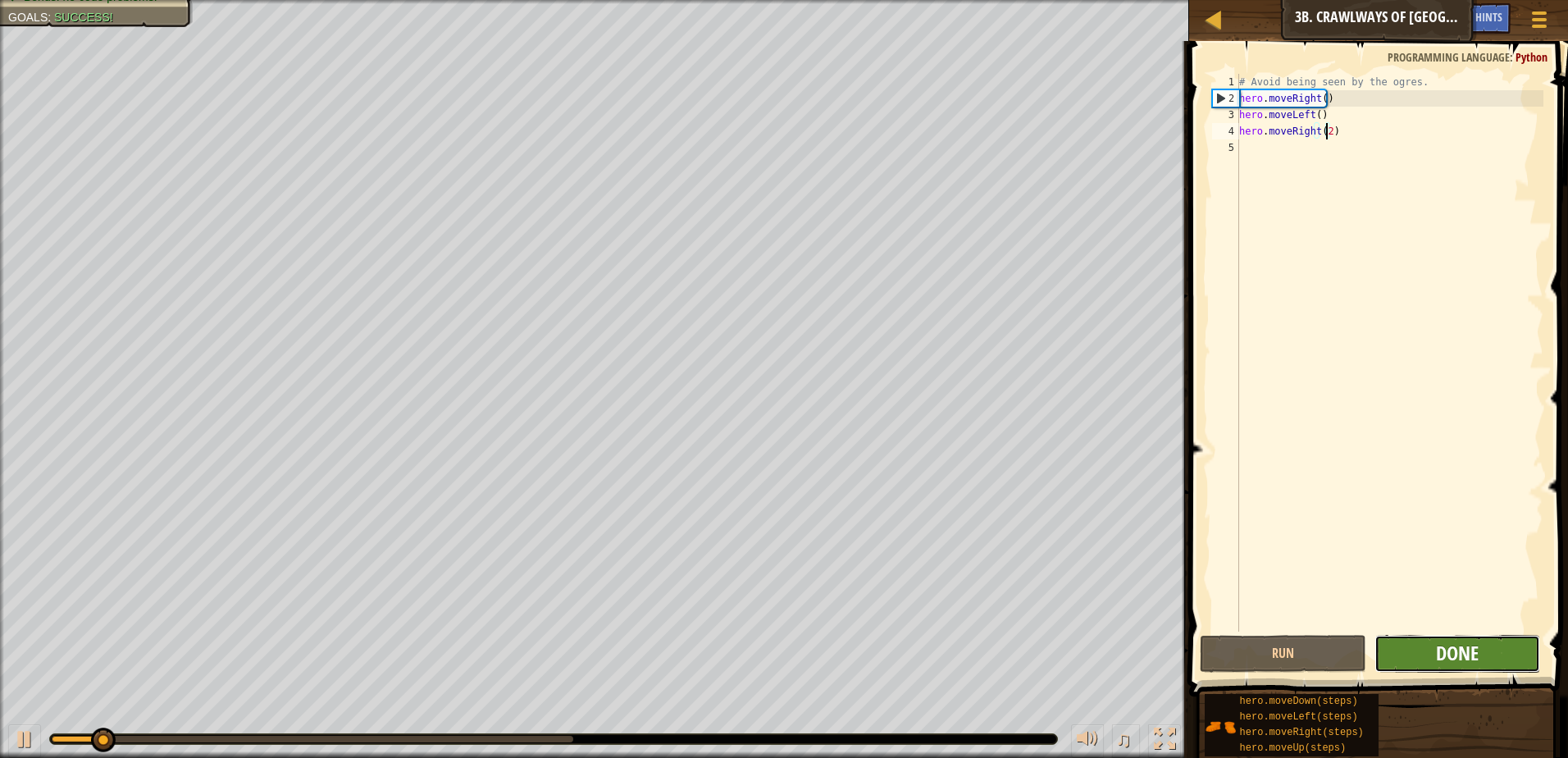
click at [1461, 659] on span "Done" at bounding box center [1457, 653] width 43 height 26
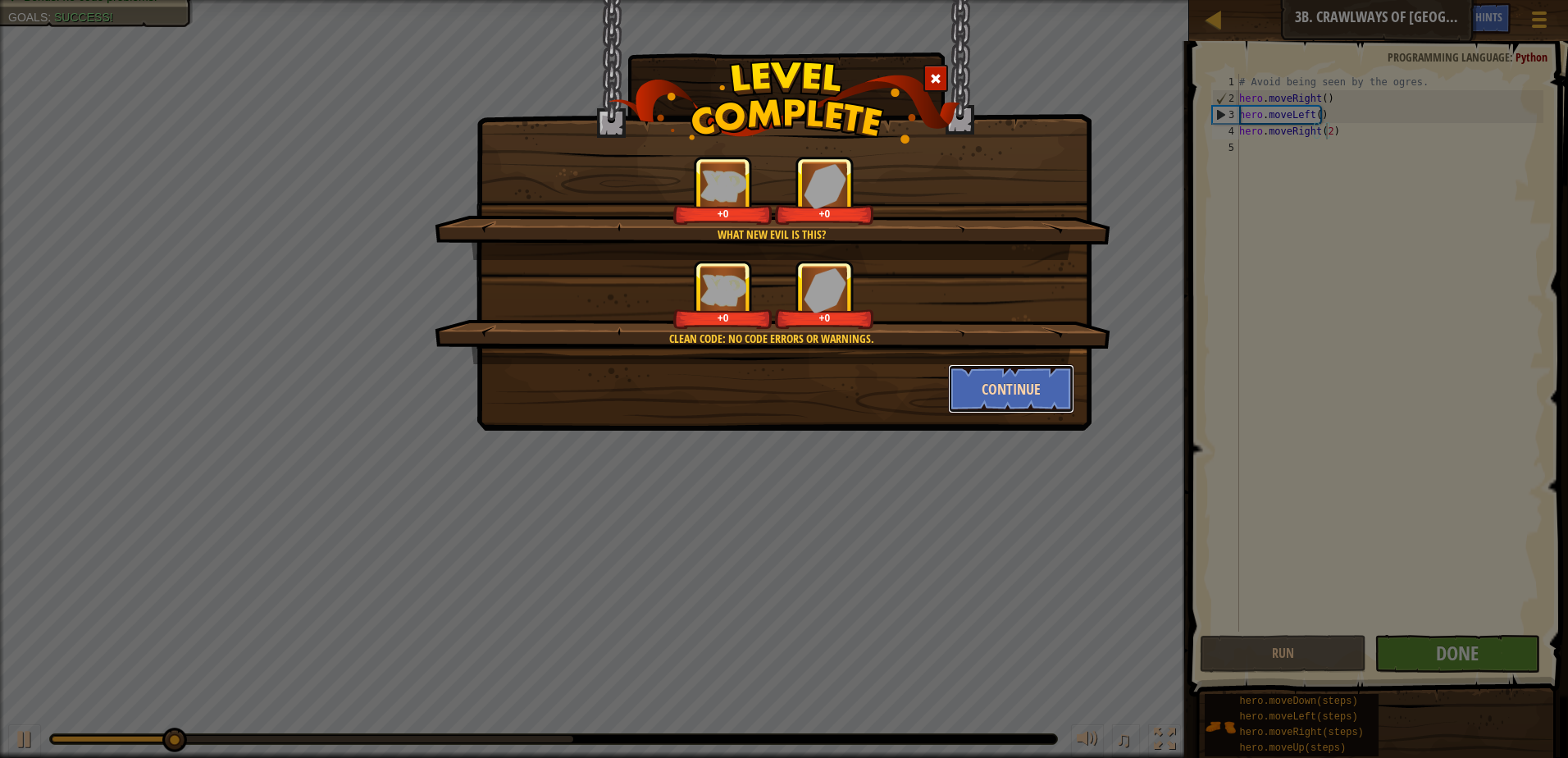
click at [1024, 385] on button "Continue" at bounding box center [1011, 389] width 127 height 49
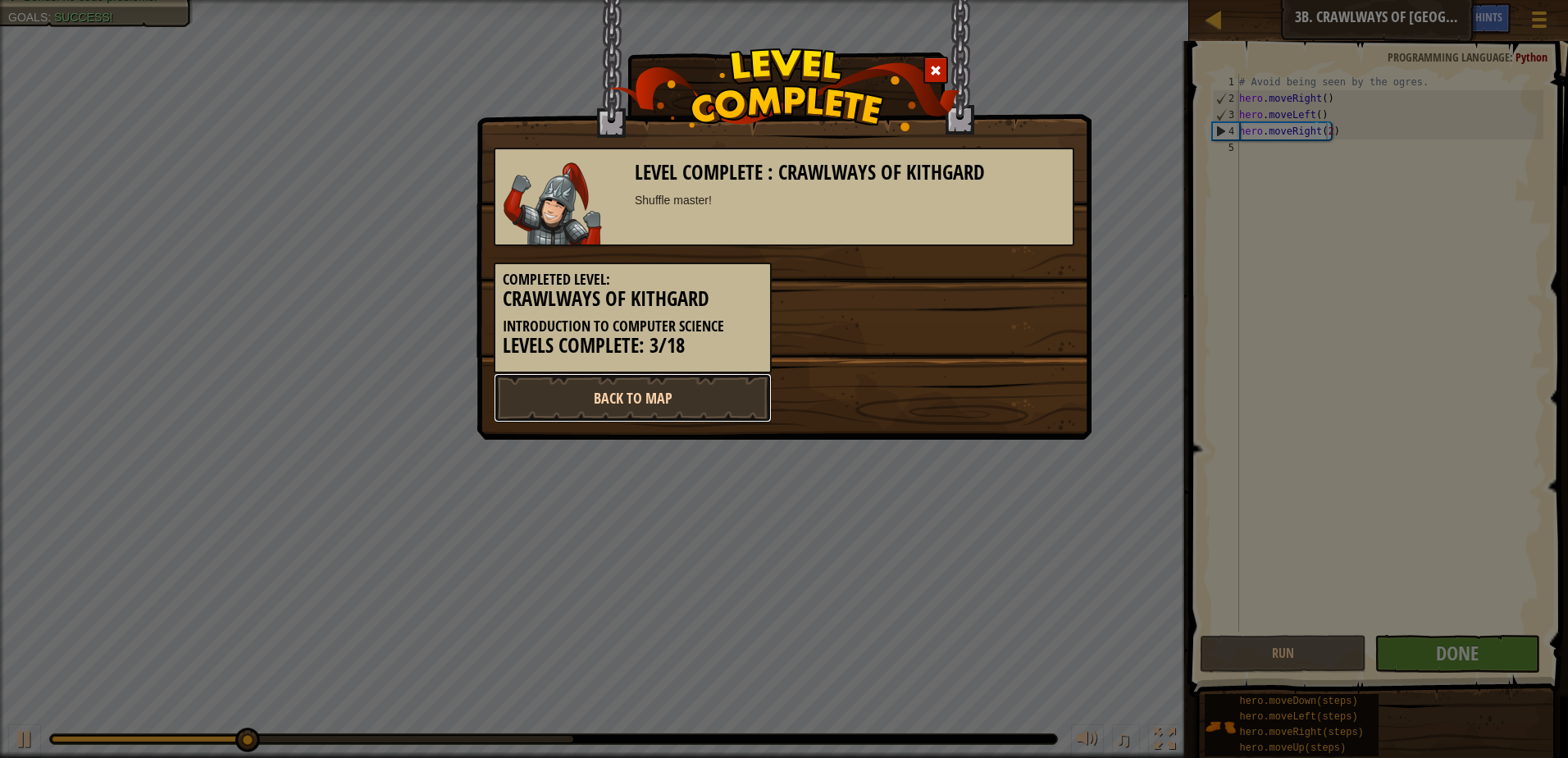
click at [672, 406] on link "Back to Map" at bounding box center [632, 398] width 278 height 49
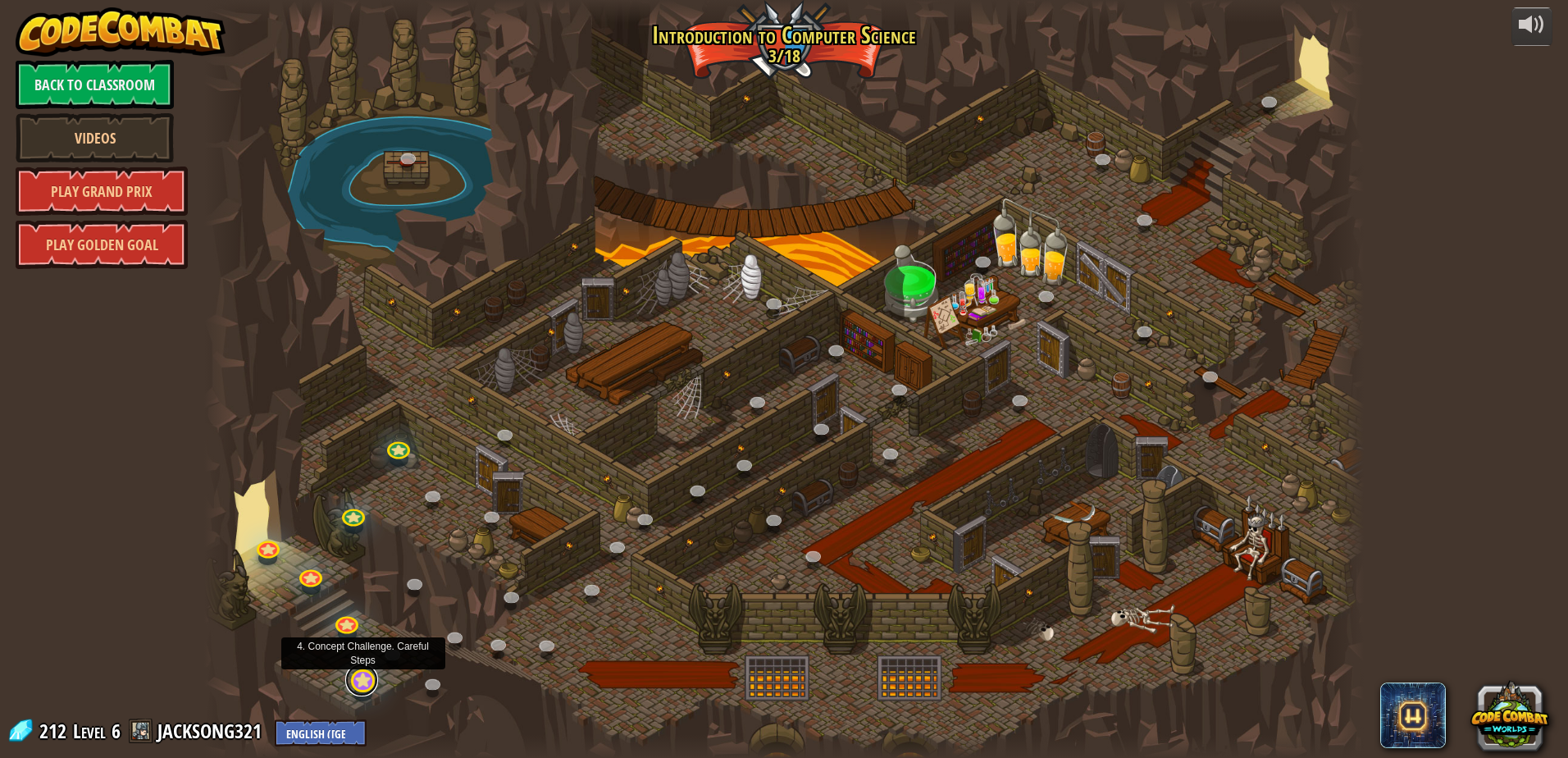
click at [362, 677] on link at bounding box center [361, 680] width 33 height 33
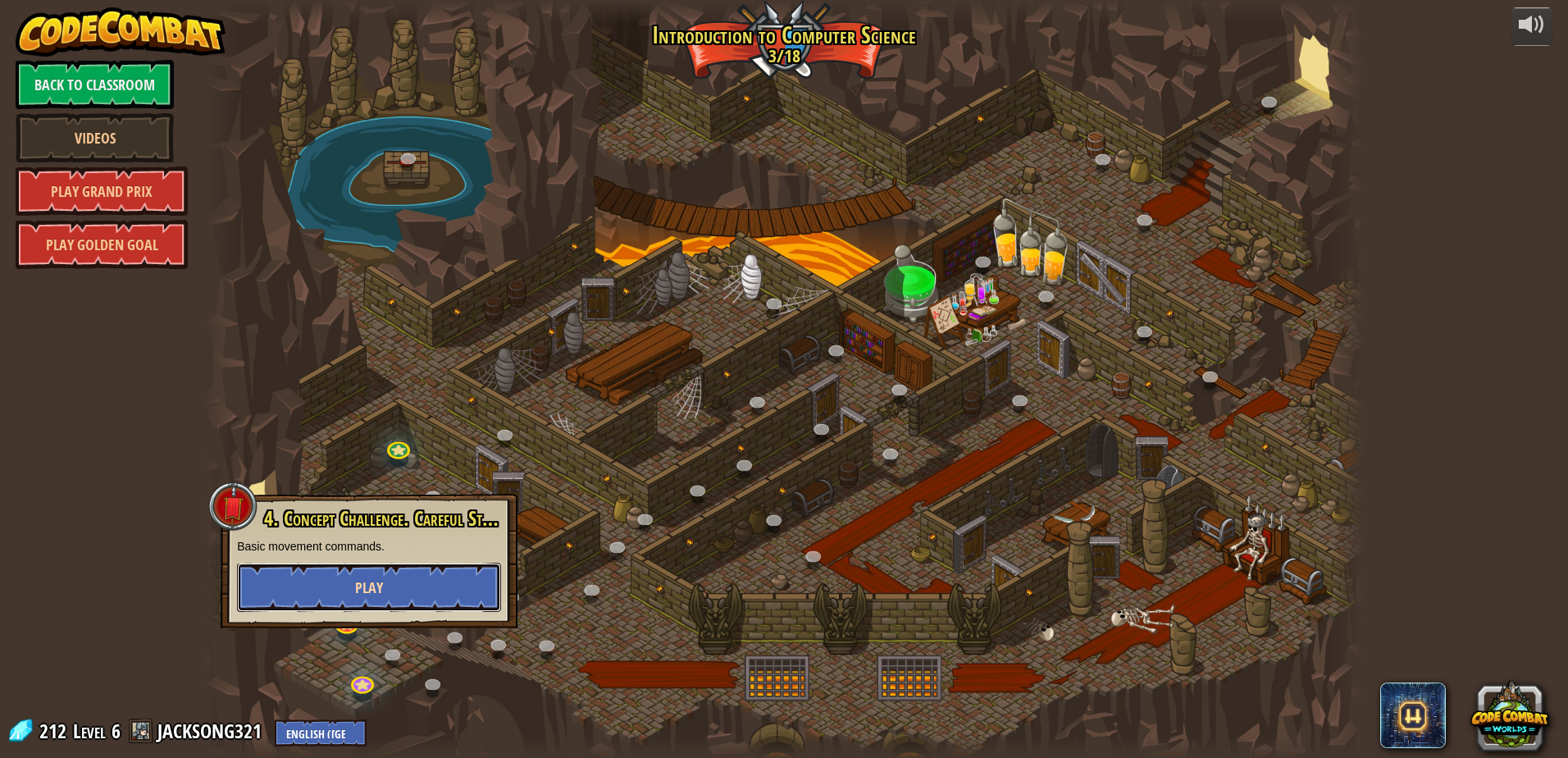
click at [358, 609] on button "Play" at bounding box center [369, 587] width 264 height 49
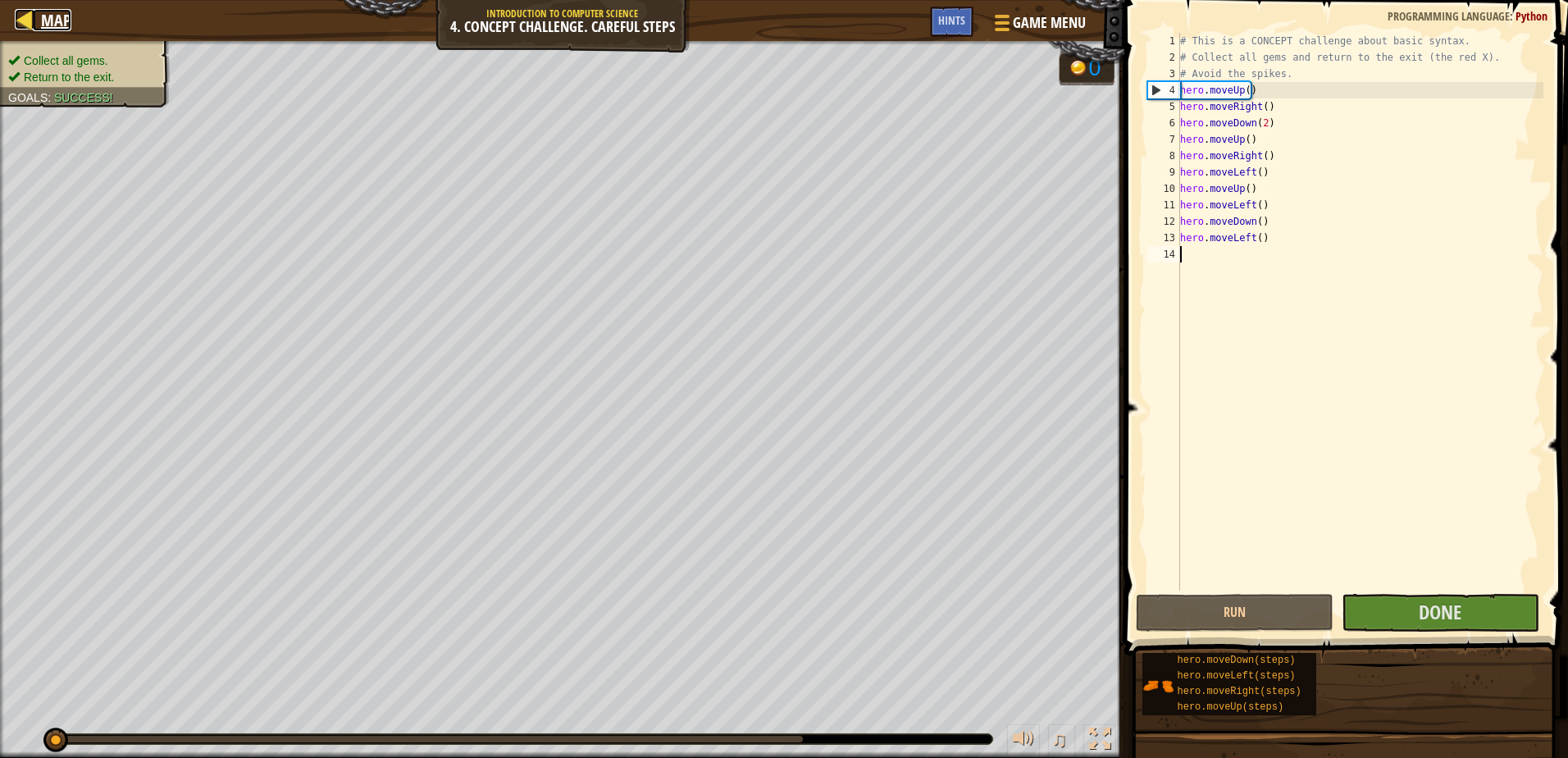
click at [17, 15] on div at bounding box center [24, 19] width 21 height 21
